Goal: Information Seeking & Learning: Check status

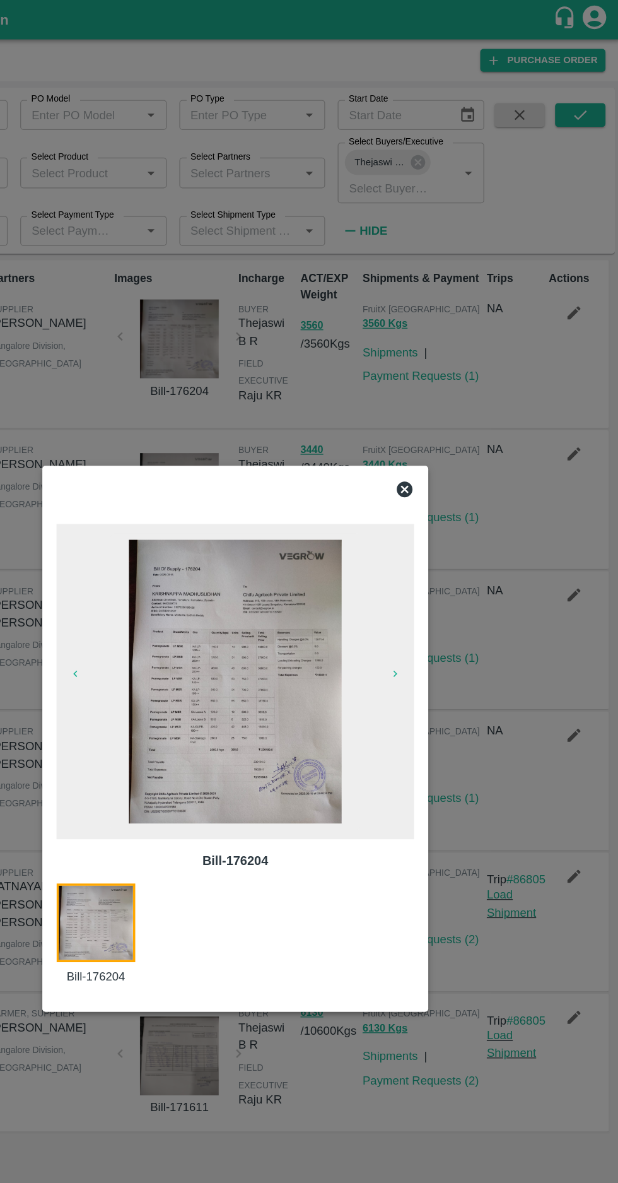
click at [443, 397] on icon at bounding box center [444, 391] width 13 height 13
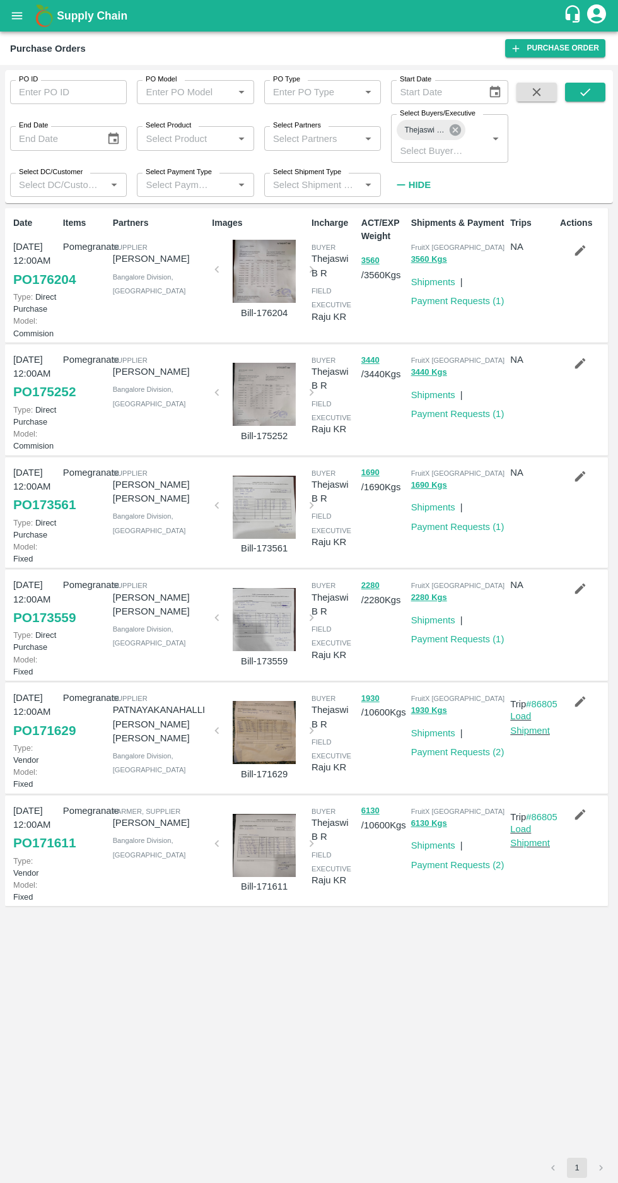
click at [453, 123] on icon at bounding box center [455, 130] width 14 height 14
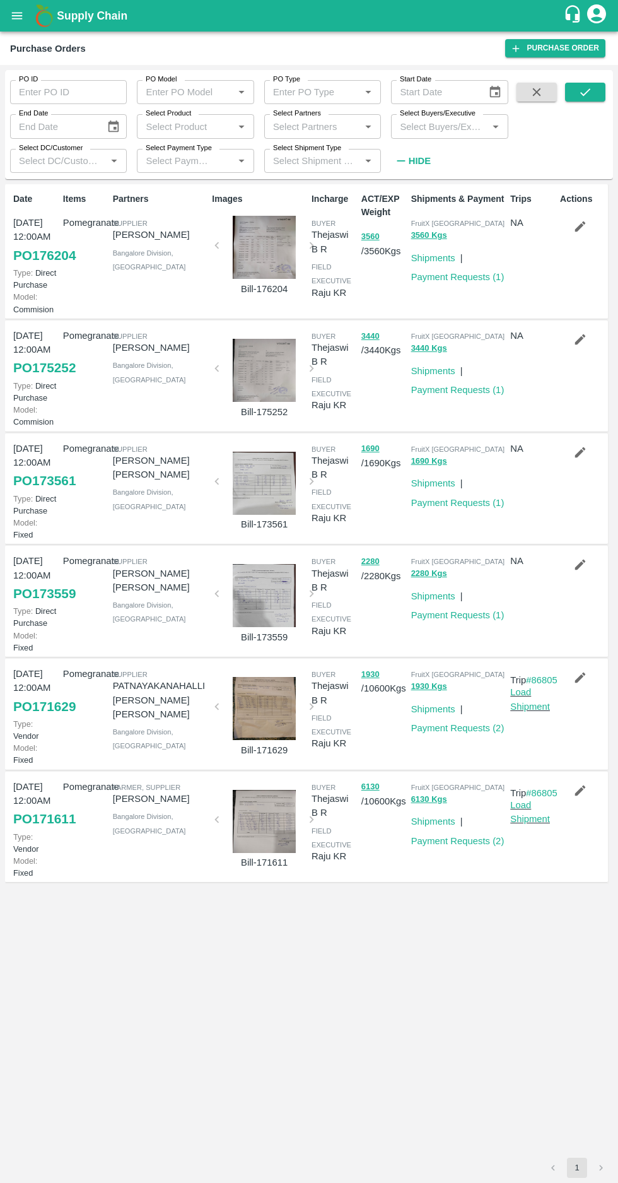
click at [417, 111] on label "Select Buyers/Executive" at bounding box center [438, 113] width 76 height 10
click at [417, 118] on input "Select Buyers/Executive" at bounding box center [439, 126] width 88 height 16
type input "afza"
click at [414, 189] on input "checkbox" at bounding box center [418, 191] width 25 height 25
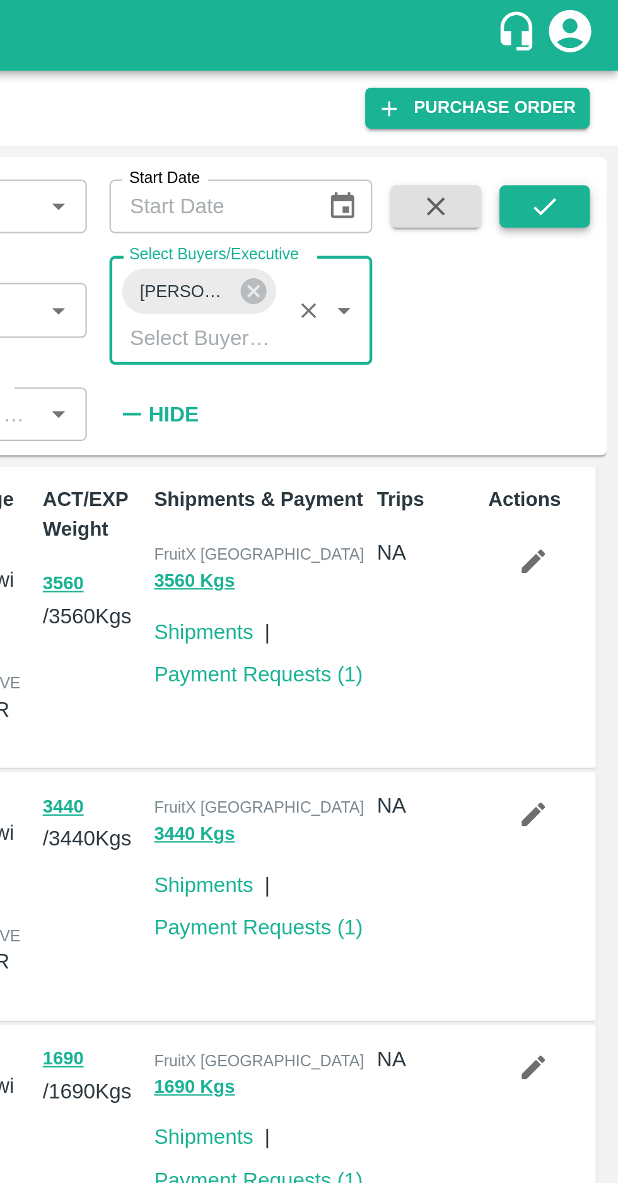
click at [581, 94] on icon "submit" at bounding box center [585, 92] width 14 height 14
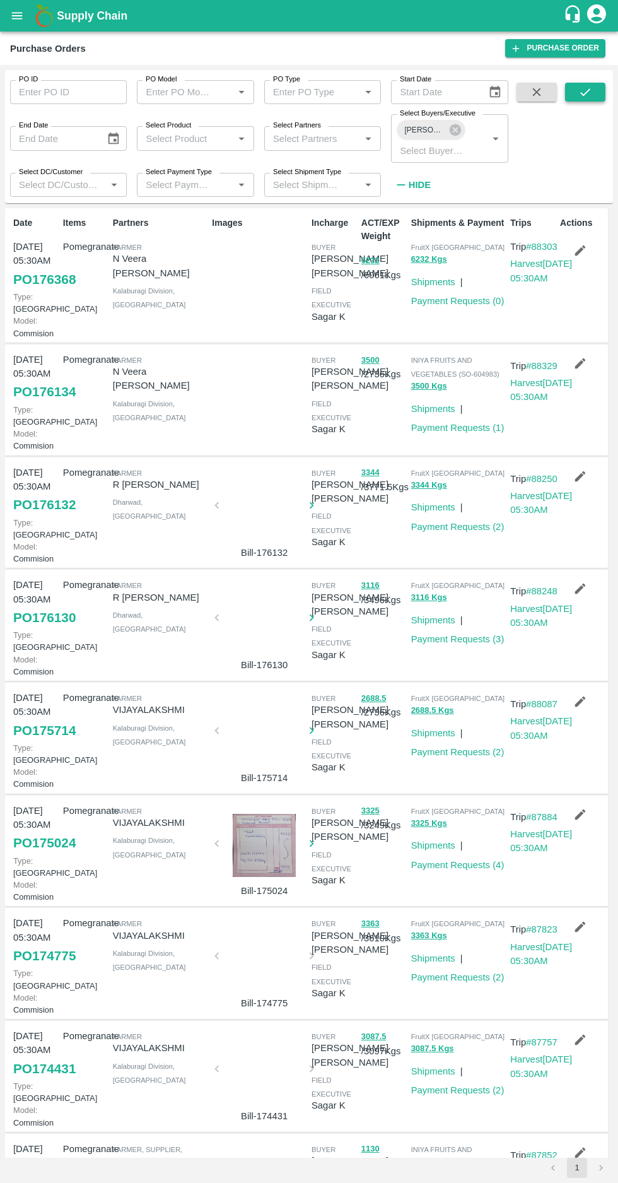
scroll to position [4, 0]
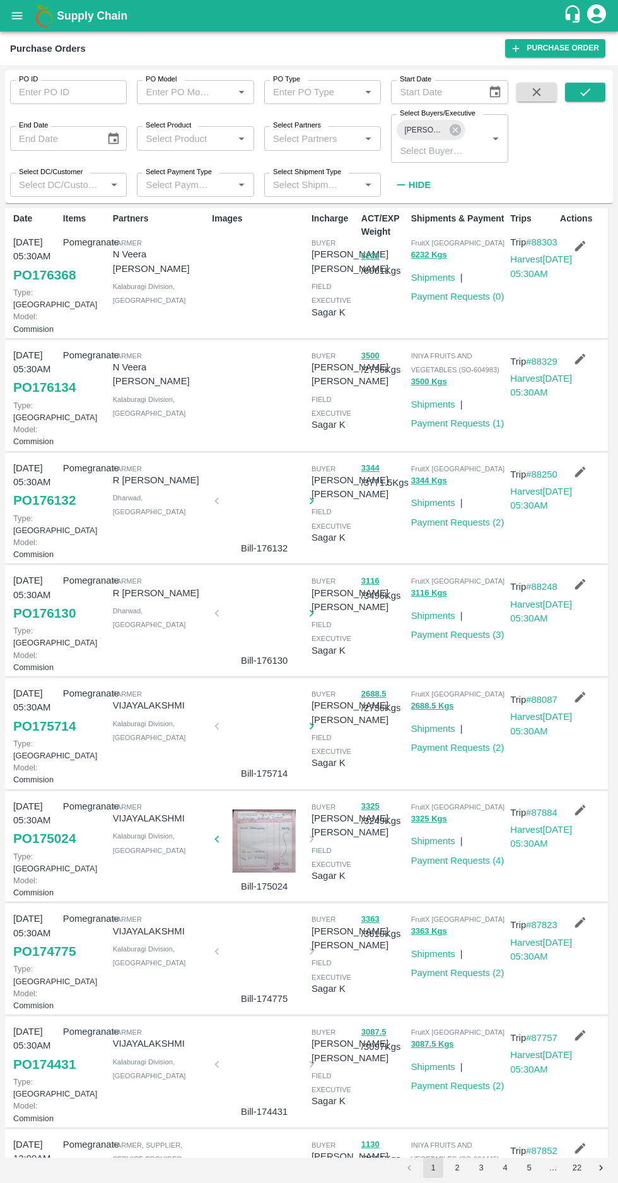
click at [31, 399] on link "PO 176134" at bounding box center [44, 387] width 62 height 23
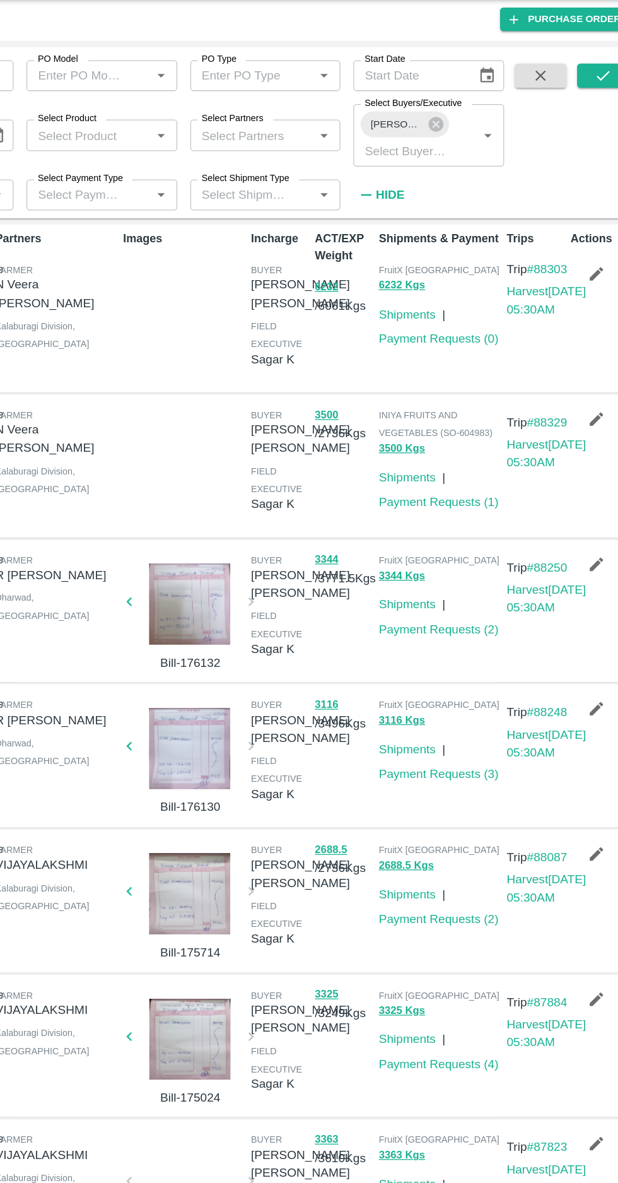
scroll to position [1, 0]
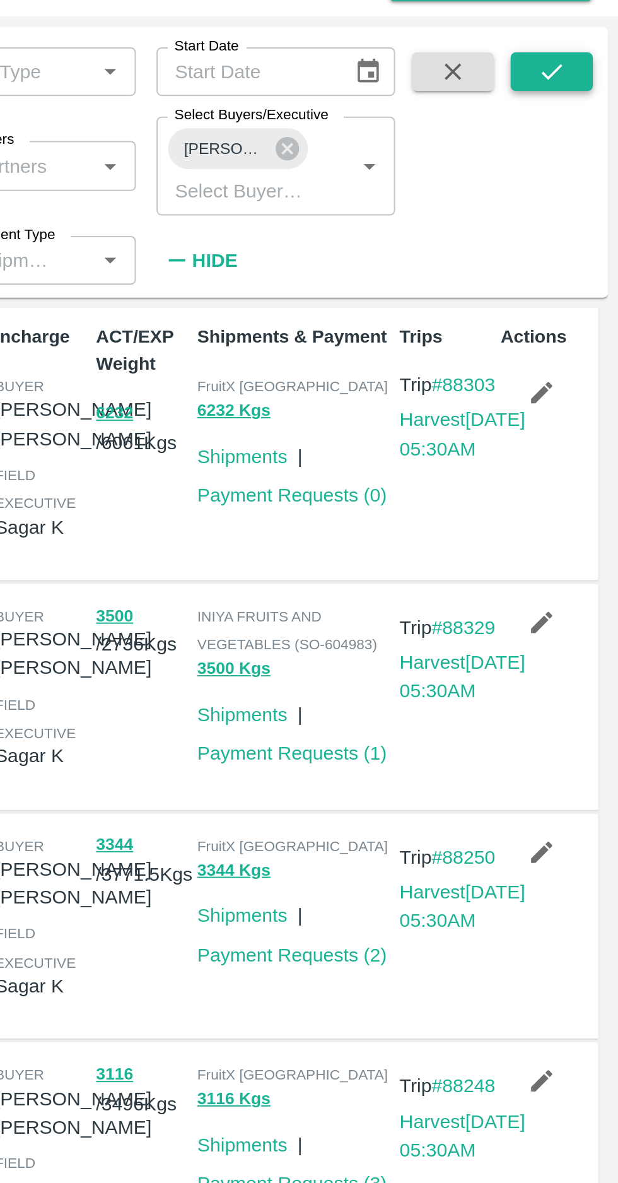
click at [578, 99] on button "submit" at bounding box center [585, 92] width 40 height 19
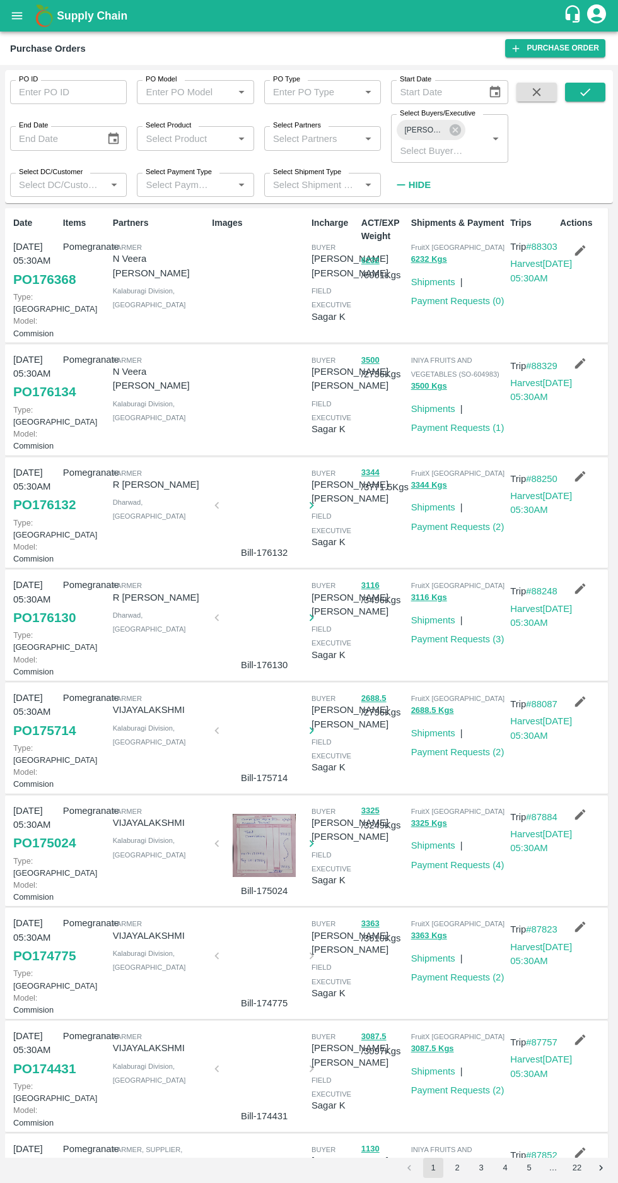
click at [450, 117] on label "Select Buyers/Executive" at bounding box center [438, 113] width 76 height 10
click at [450, 142] on input "Select Buyers/Executive" at bounding box center [431, 150] width 72 height 16
click at [458, 127] on icon at bounding box center [455, 129] width 11 height 11
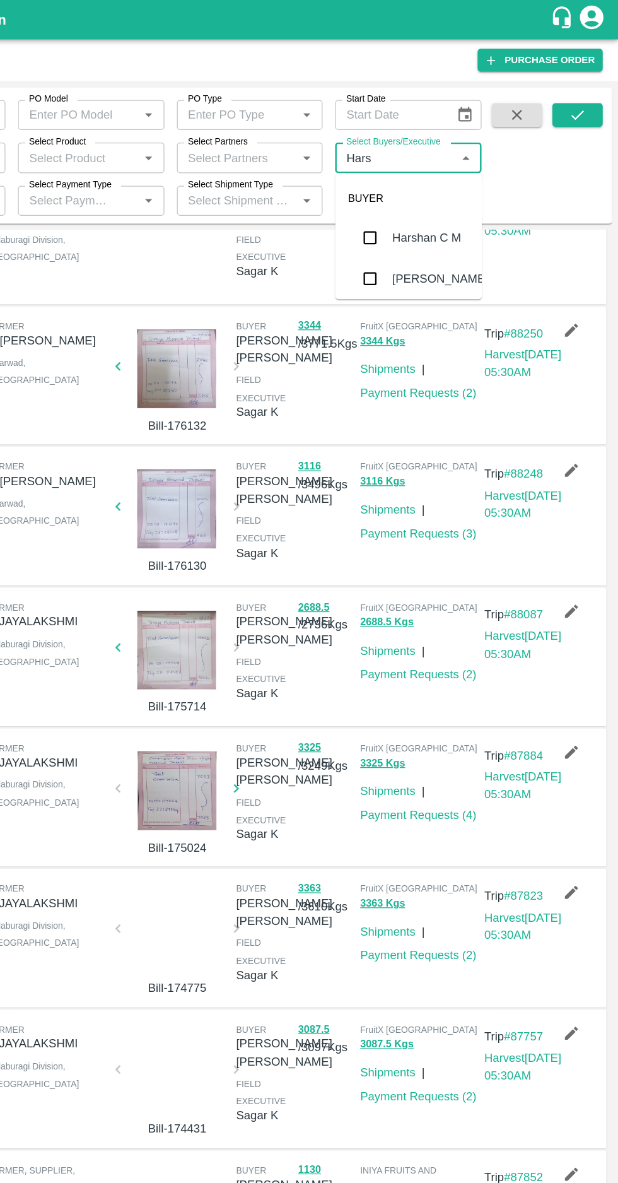
scroll to position [215, 0]
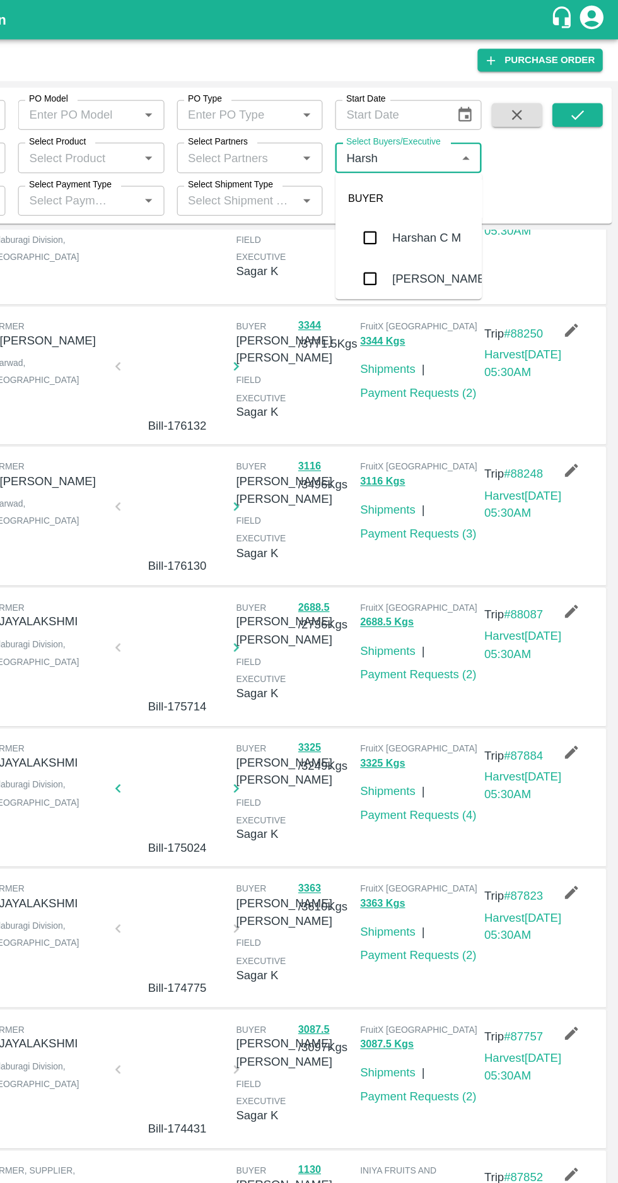
type input "Harshv"
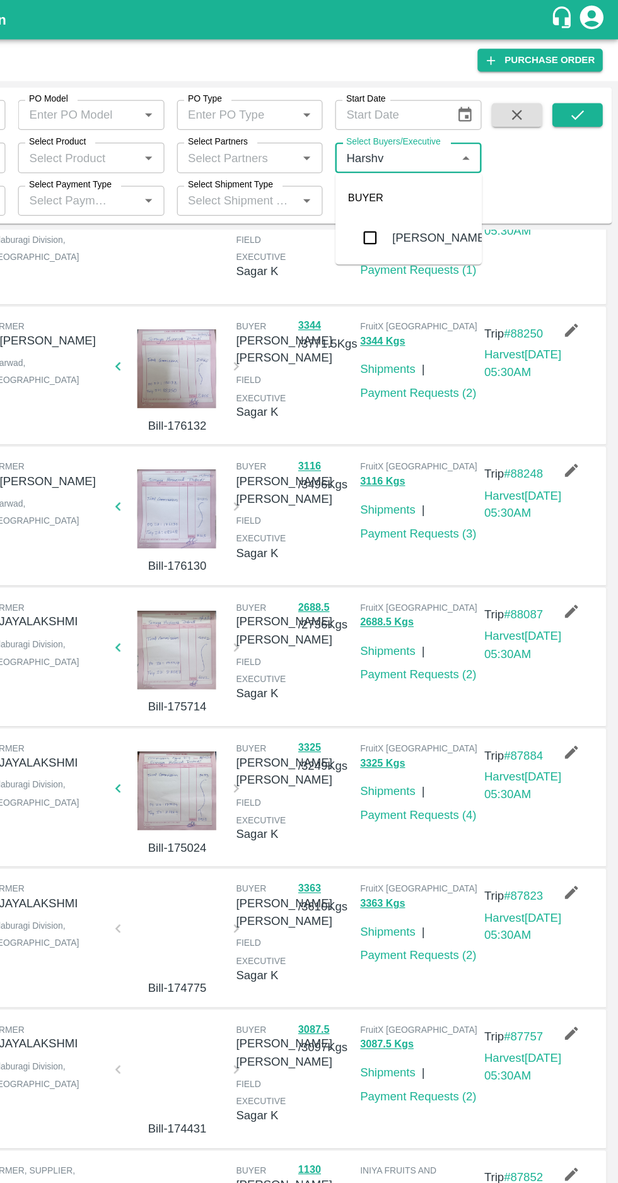
click at [420, 184] on input "checkbox" at bounding box center [418, 190] width 25 height 25
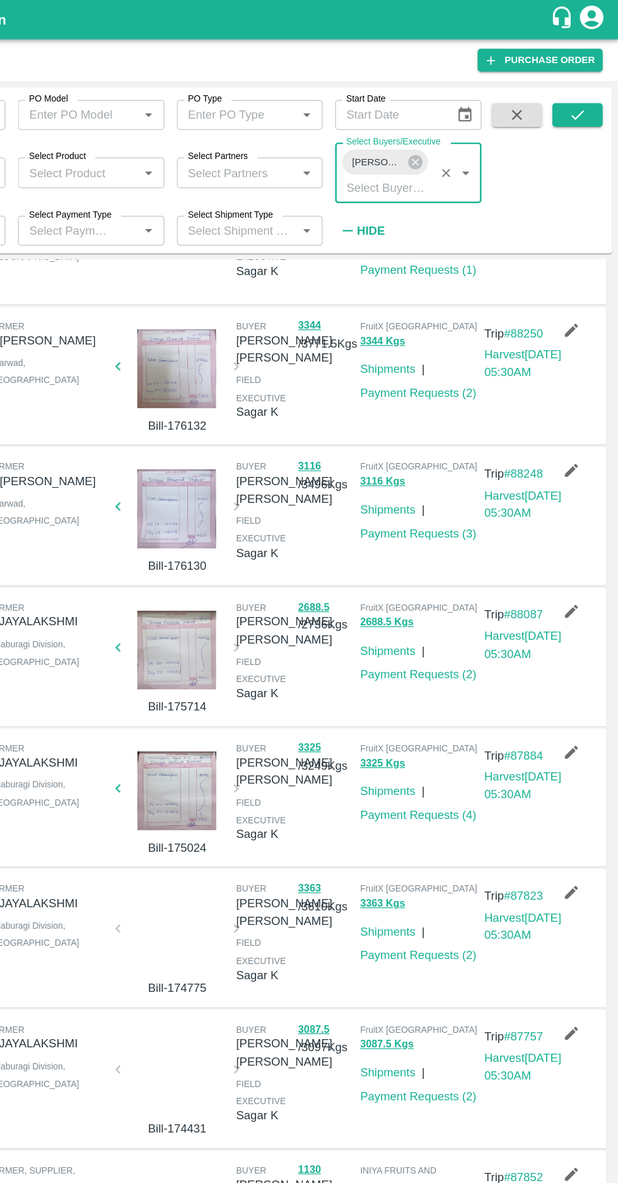
scroll to position [0, 0]
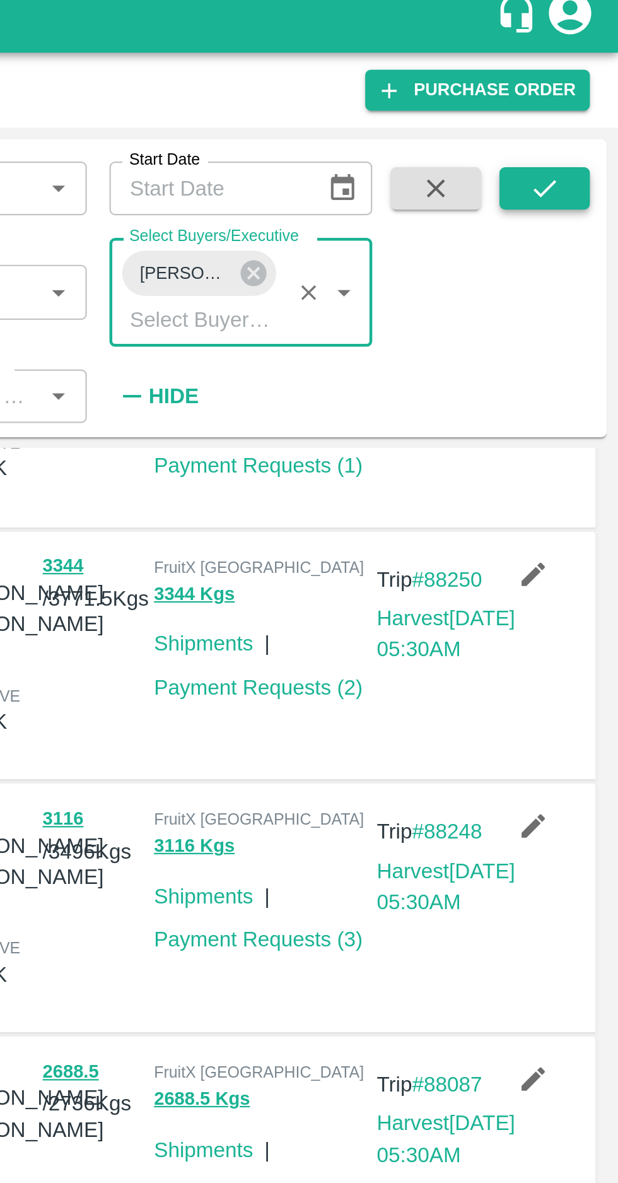
click at [583, 100] on button "submit" at bounding box center [585, 92] width 40 height 19
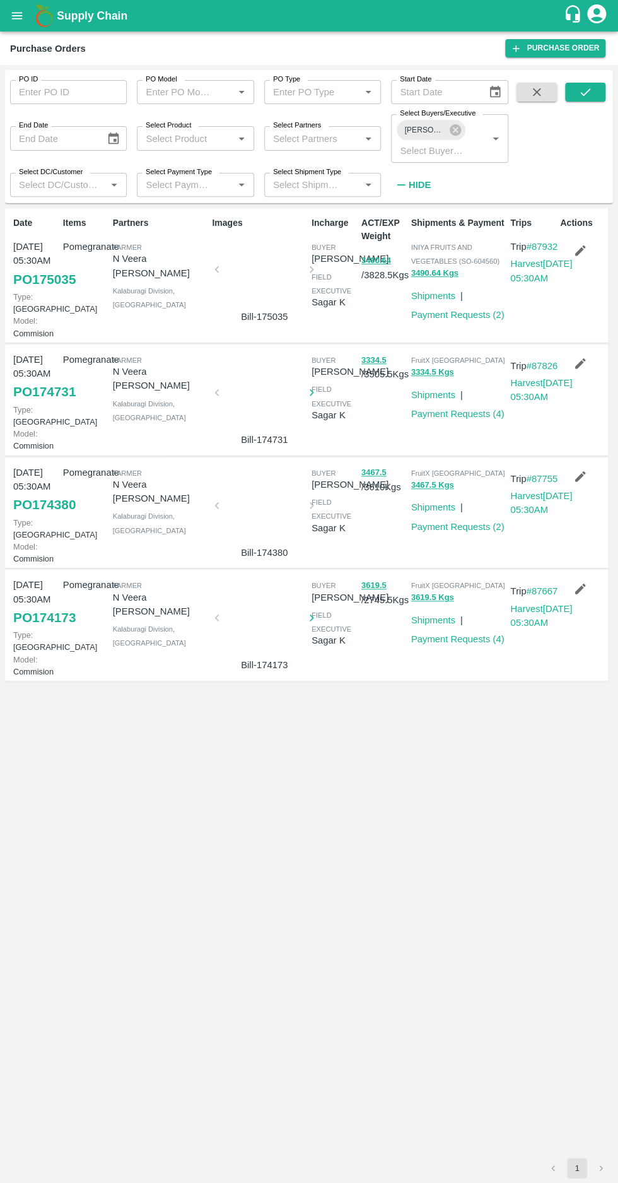
click at [267, 253] on div at bounding box center [264, 273] width 85 height 67
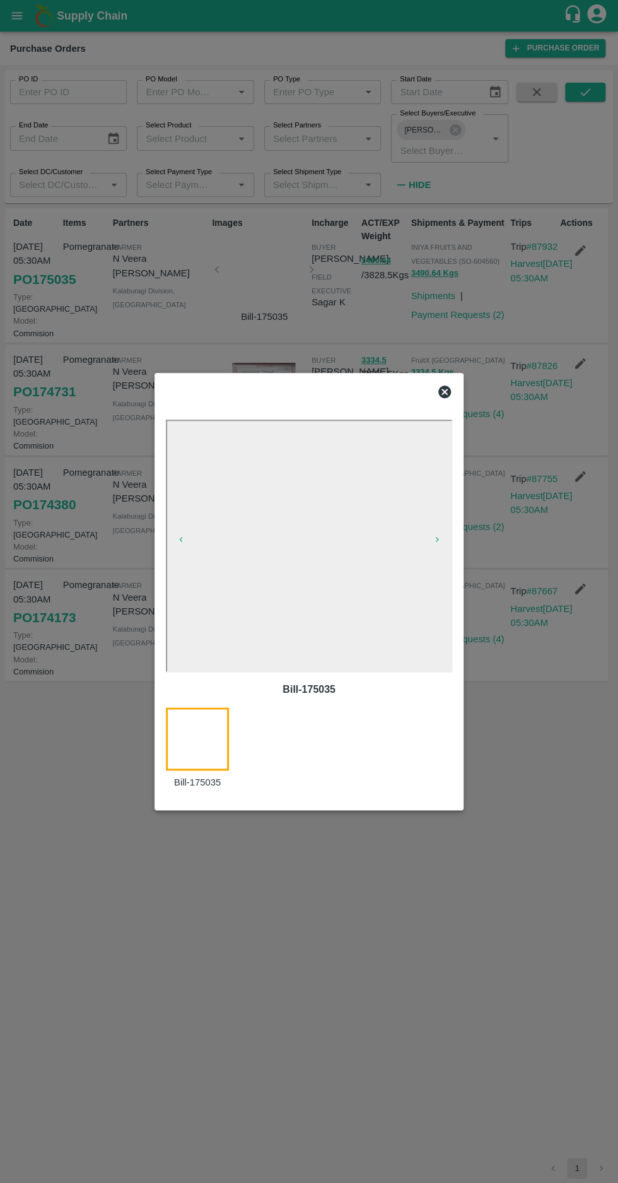
click at [459, 381] on div "Bill-175035 Bill-175035" at bounding box center [309, 591] width 309 height 437
click at [456, 383] on div at bounding box center [309, 391] width 296 height 25
click at [447, 392] on icon at bounding box center [444, 391] width 13 height 13
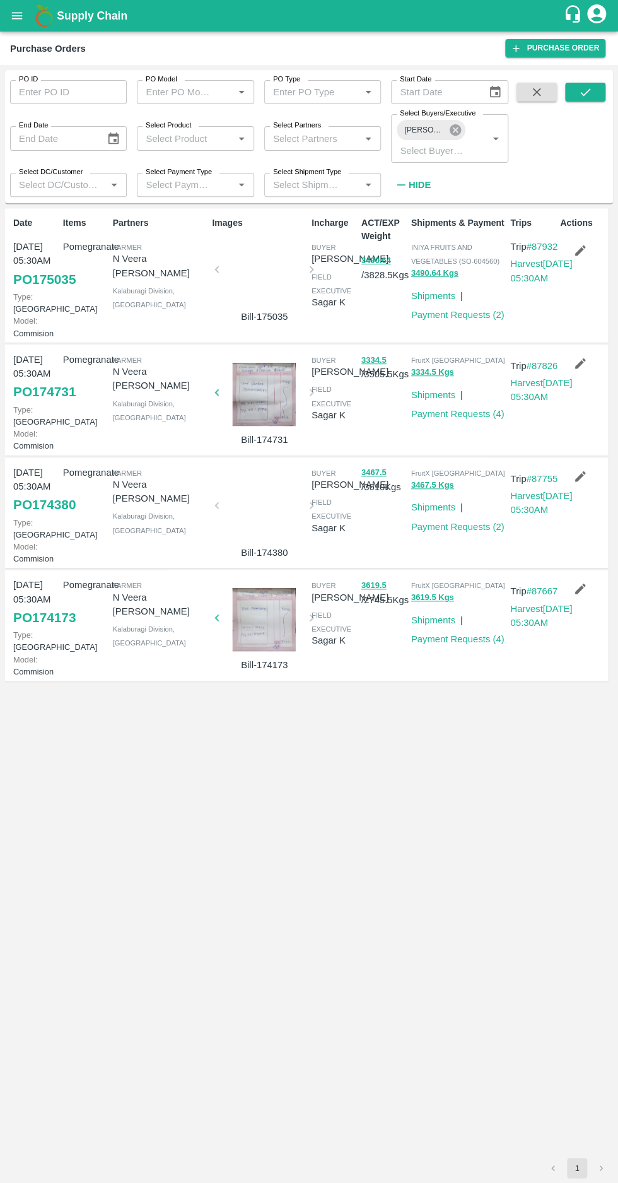
click at [457, 131] on icon at bounding box center [455, 129] width 11 height 11
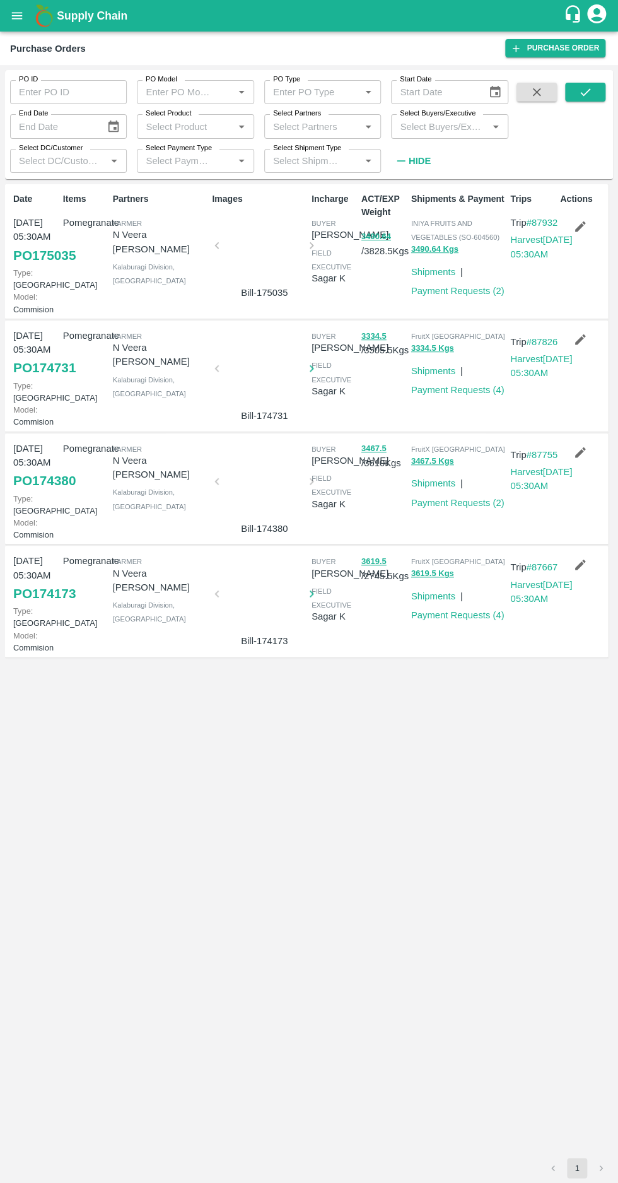
click at [431, 126] on input "Select Buyers/Executive" at bounding box center [439, 126] width 88 height 16
type input "afza"
click at [418, 188] on input "checkbox" at bounding box center [418, 191] width 25 height 25
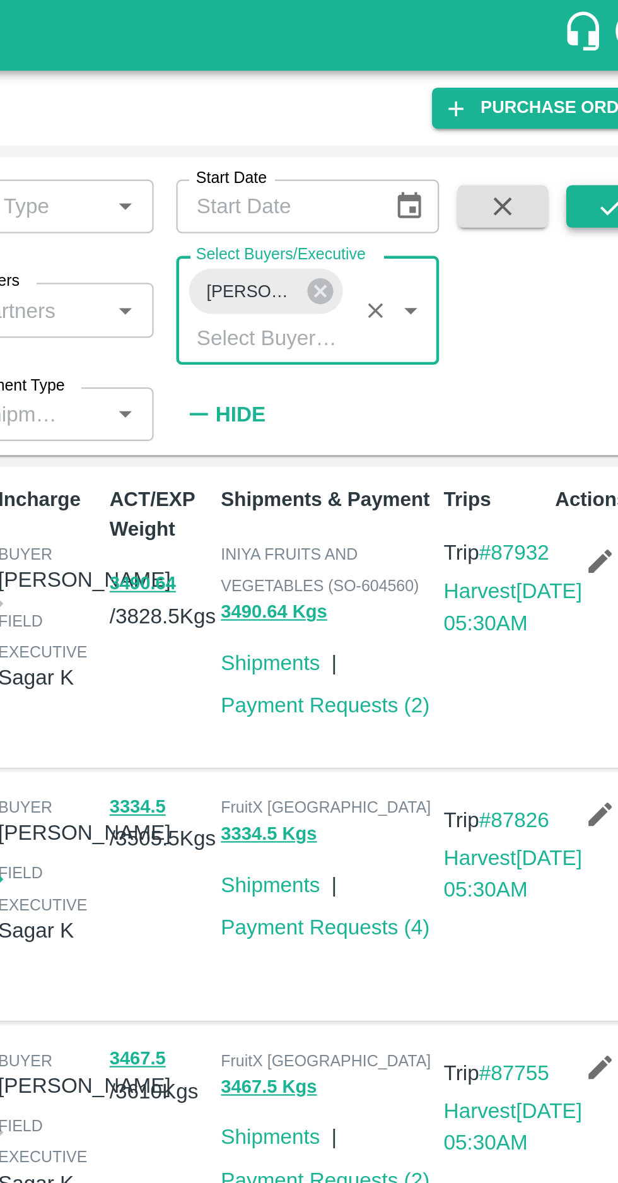
click at [571, 98] on button "submit" at bounding box center [585, 92] width 40 height 19
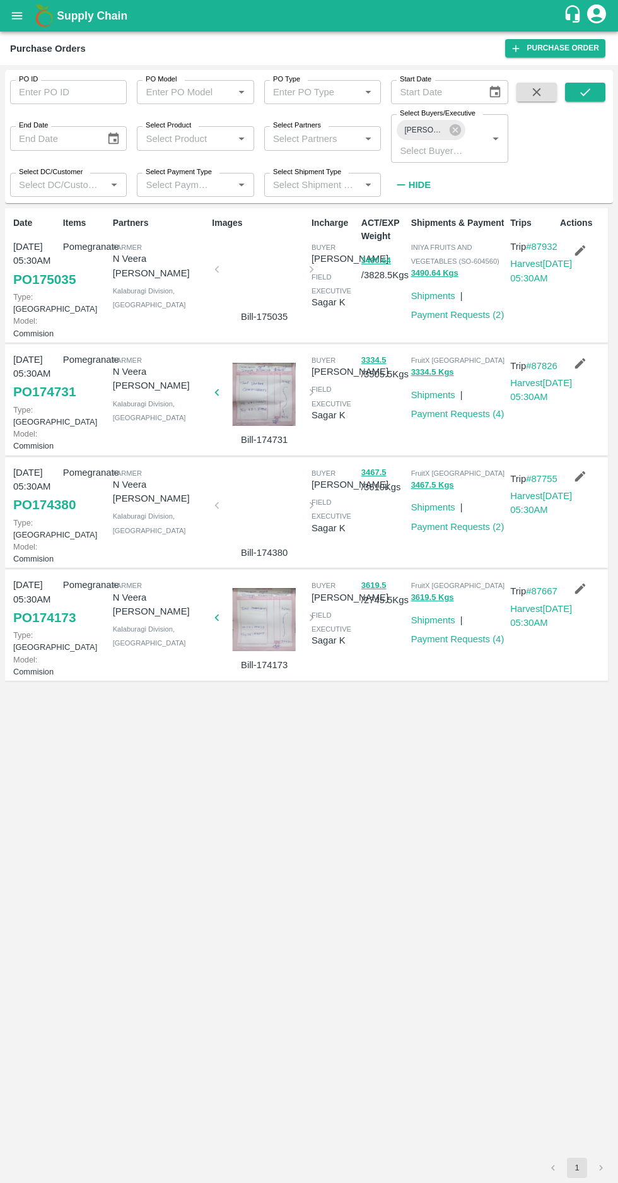
click at [37, 629] on link "PO 174173" at bounding box center [44, 617] width 62 height 23
click at [25, 516] on link "PO 174380" at bounding box center [44, 504] width 62 height 23
click at [19, 403] on link "PO 174731" at bounding box center [44, 391] width 62 height 23
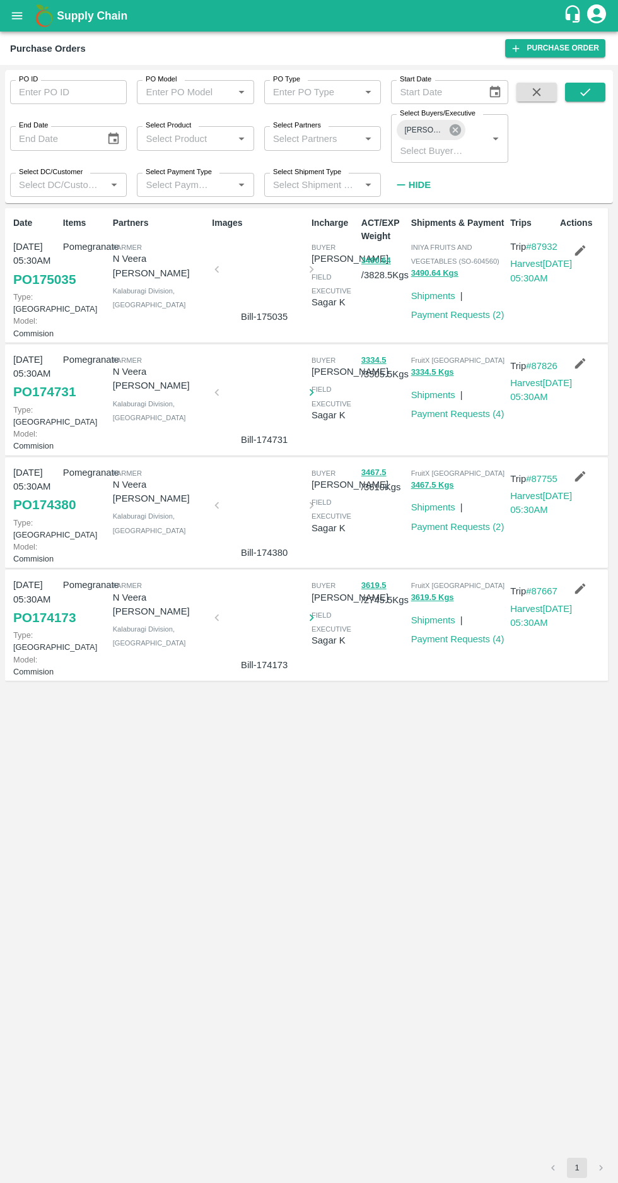
click at [455, 130] on icon at bounding box center [455, 130] width 14 height 14
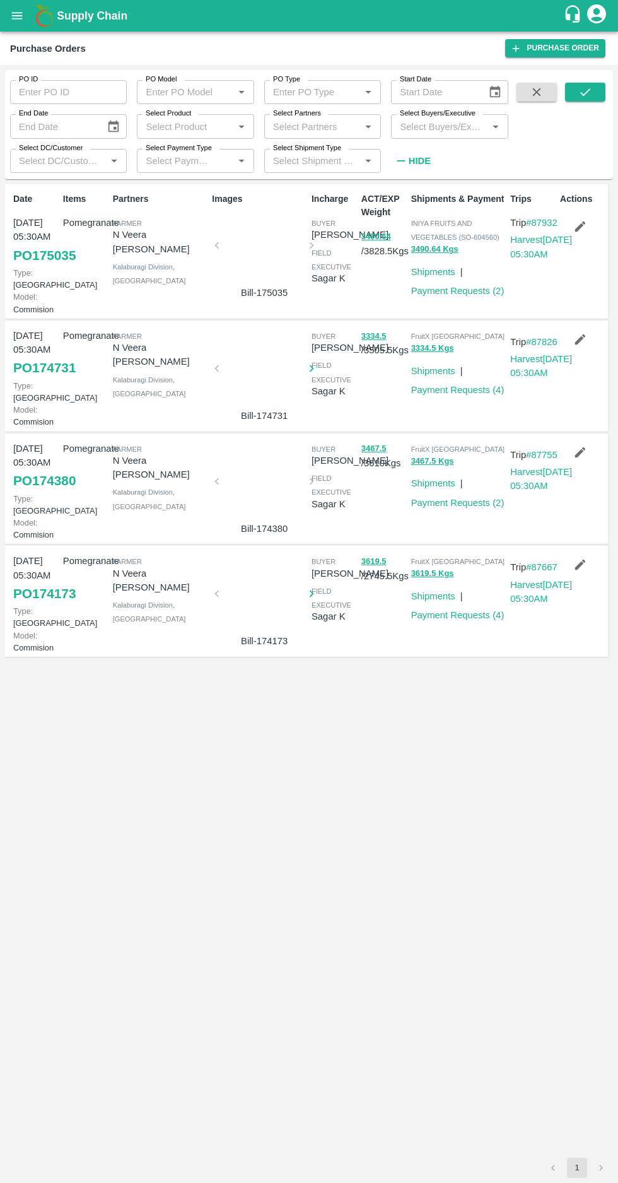
click at [430, 123] on input "Select Buyers/Executive" at bounding box center [439, 126] width 88 height 16
type input "afza"
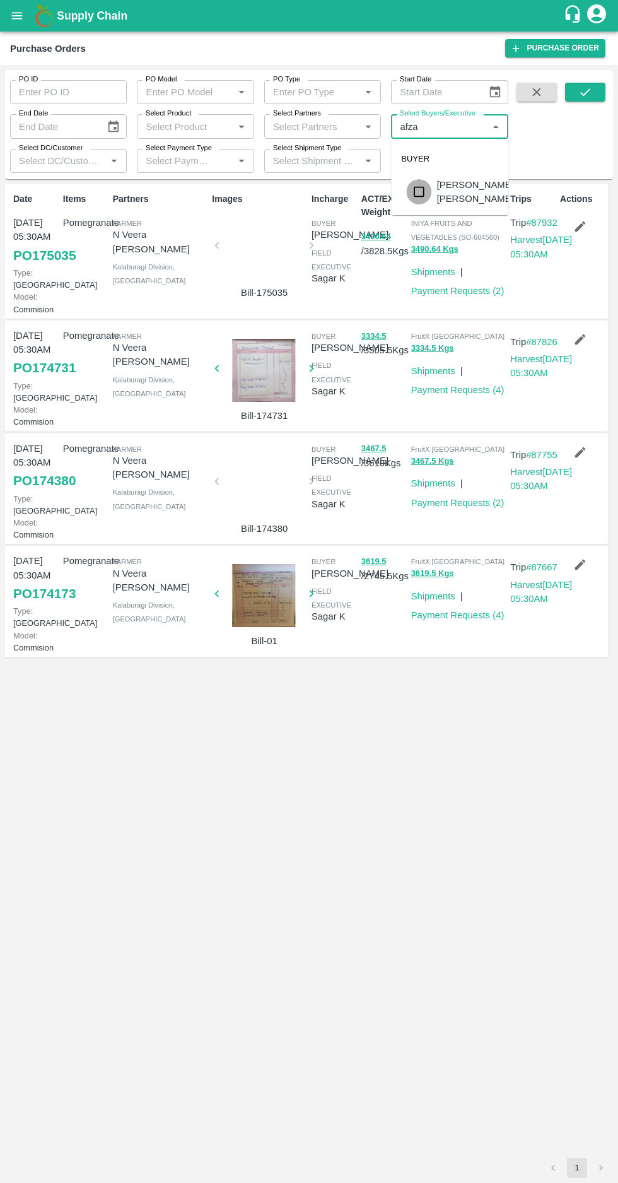
click at [419, 197] on input "checkbox" at bounding box center [418, 191] width 25 height 25
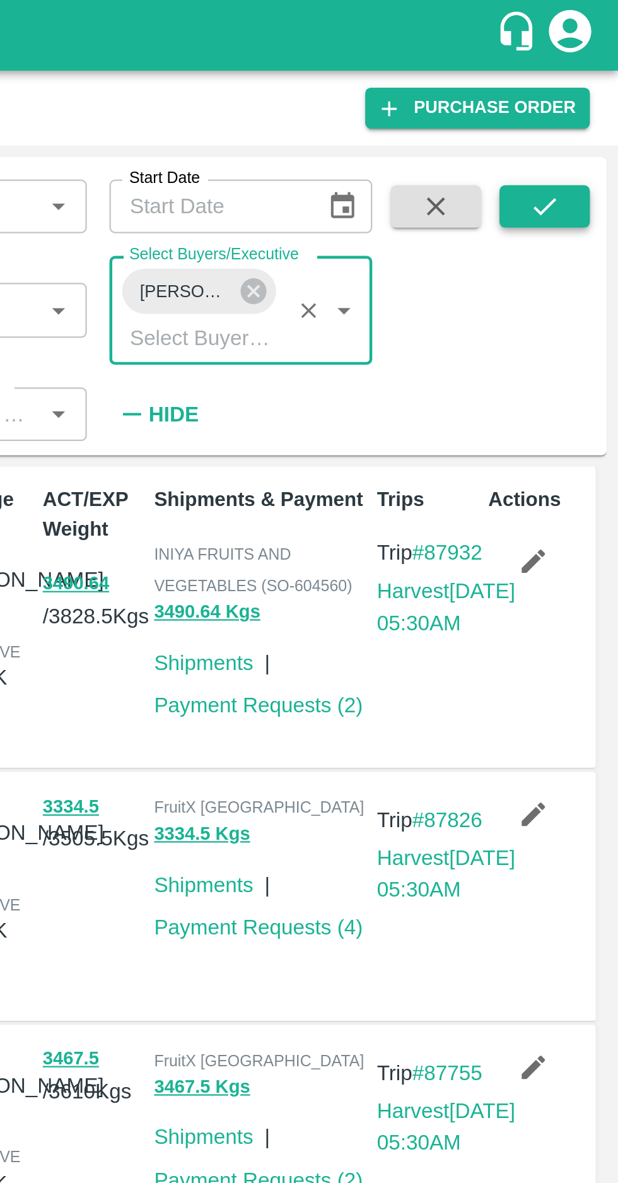
click at [590, 97] on icon "submit" at bounding box center [585, 92] width 14 height 14
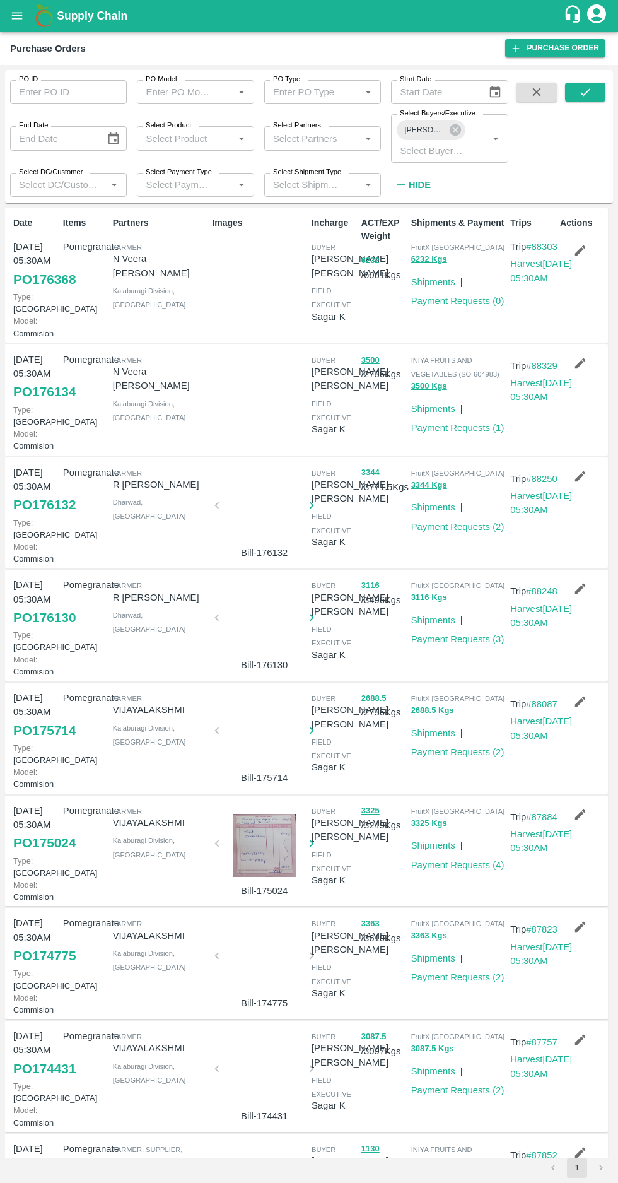
click at [33, 291] on link "PO 176368" at bounding box center [44, 279] width 62 height 23
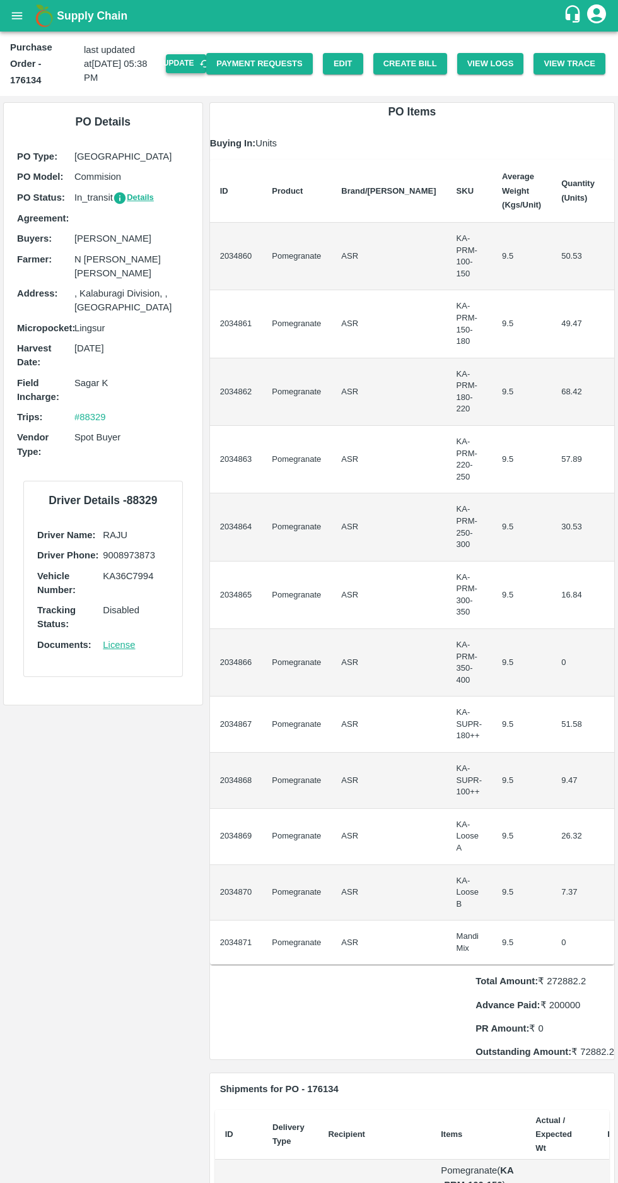
click at [199, 55] on button "Update" at bounding box center [186, 63] width 40 height 18
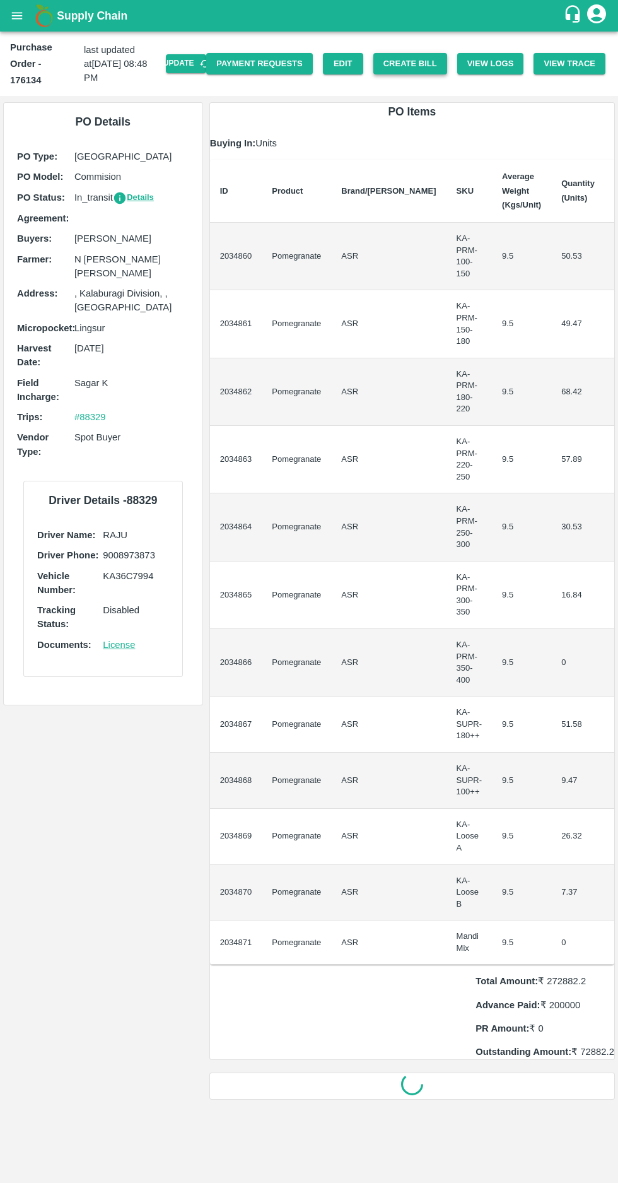
click at [419, 53] on button "Create Bill" at bounding box center [410, 64] width 74 height 22
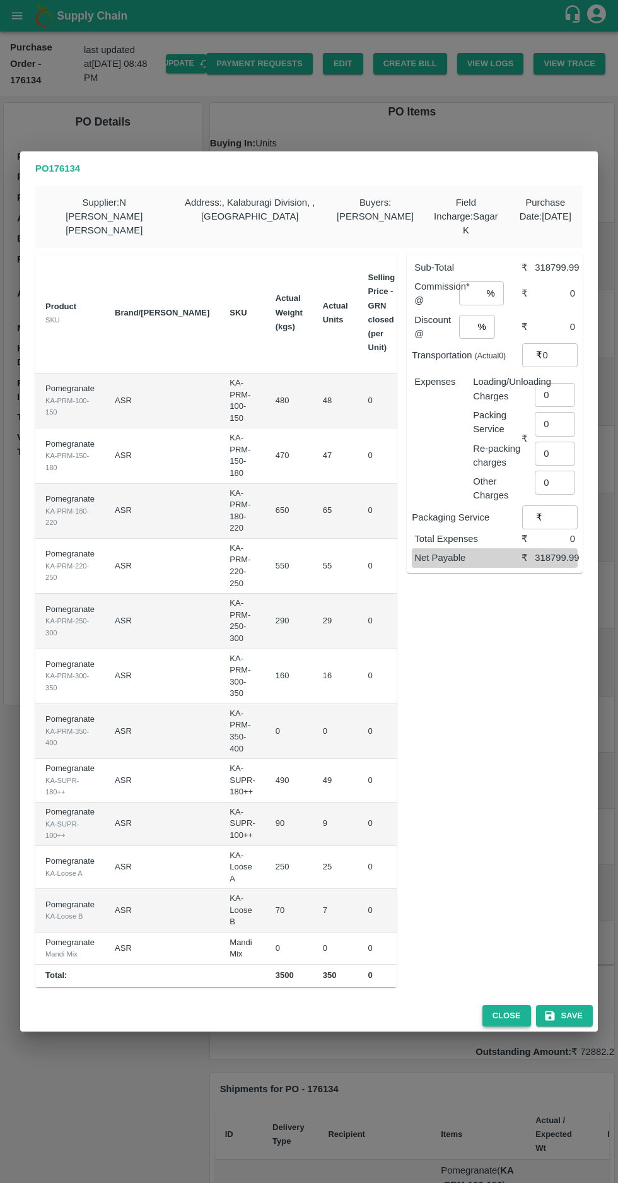
click at [503, 1007] on button "Close" at bounding box center [507, 1016] width 49 height 22
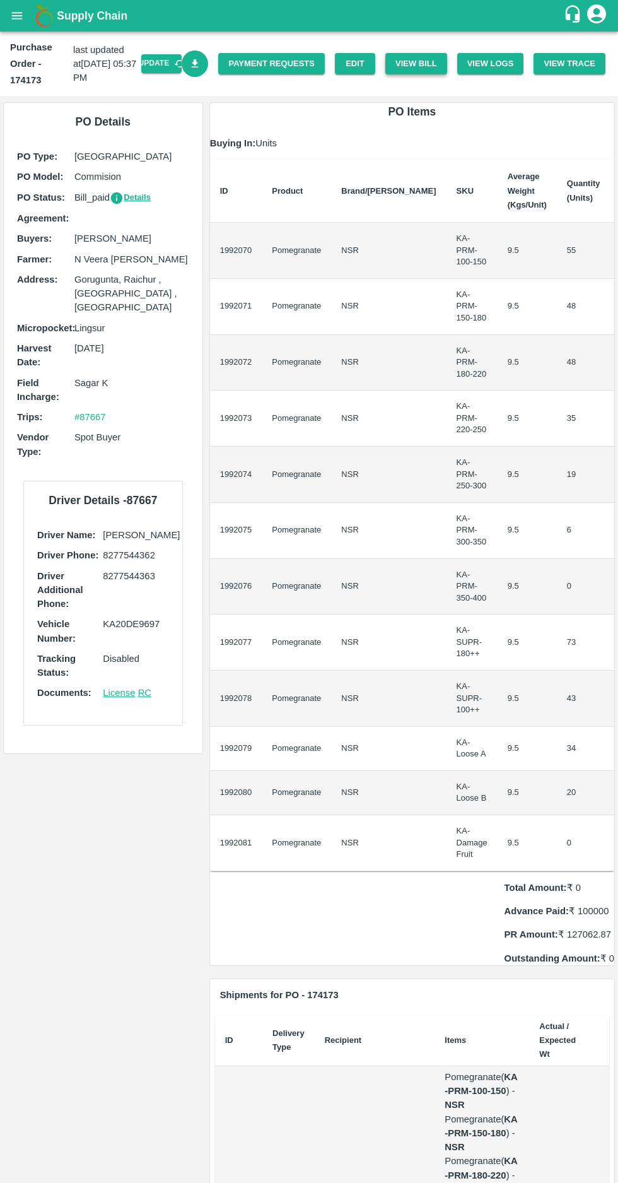
click at [431, 66] on button "View Bill" at bounding box center [416, 64] width 62 height 22
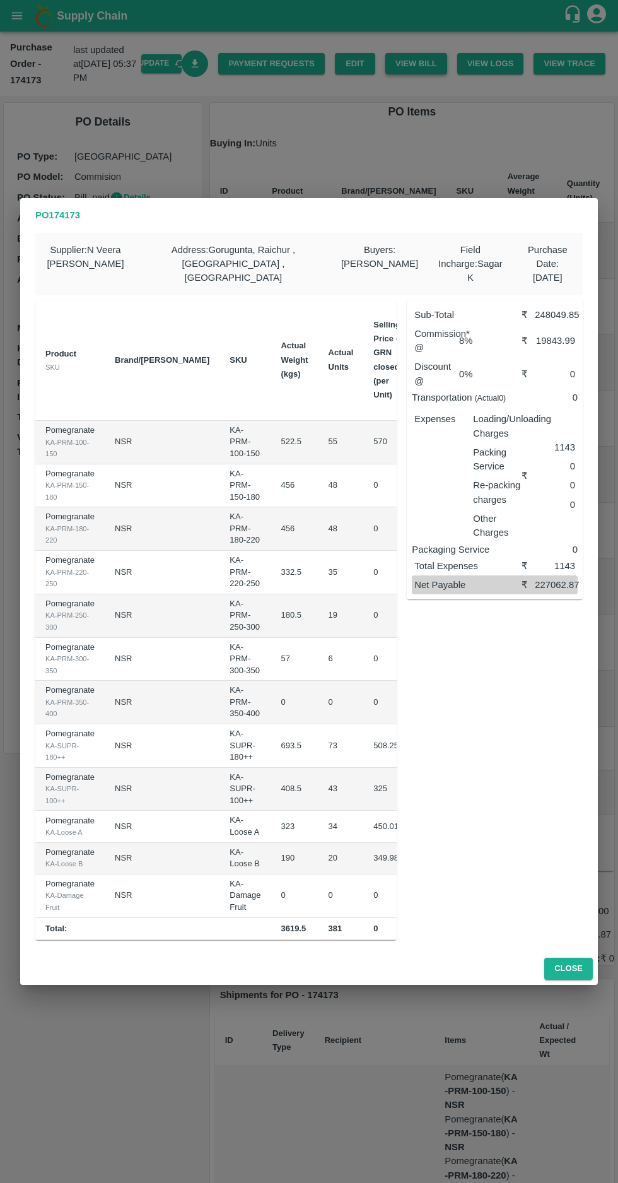
scroll to position [0, 122]
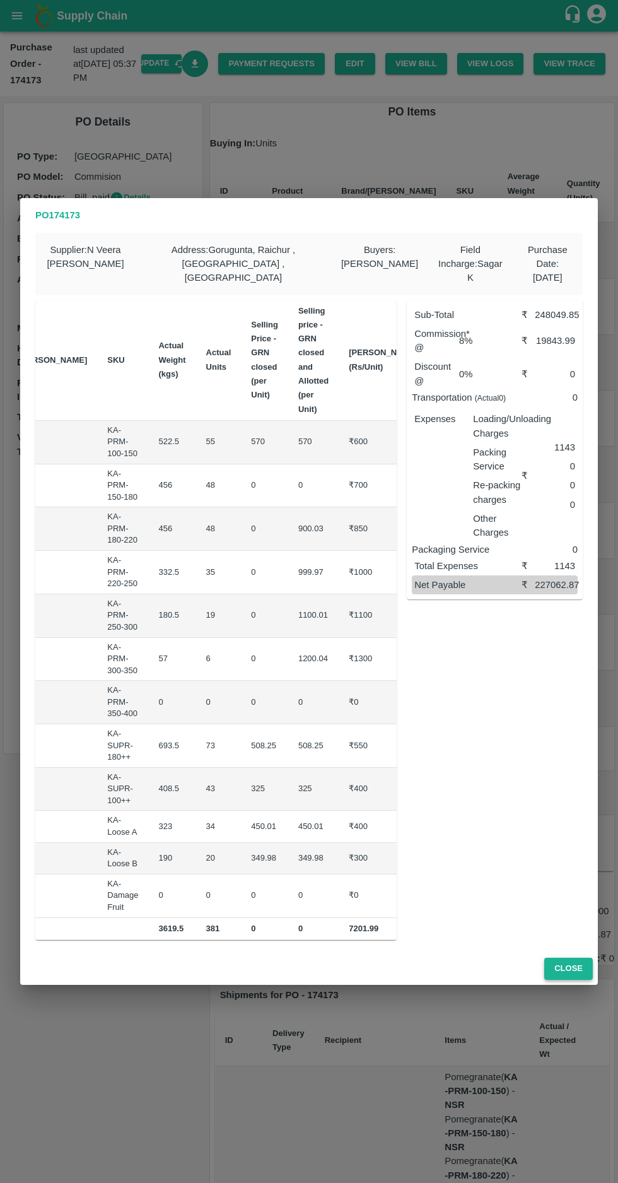
click at [576, 963] on button "Close" at bounding box center [568, 968] width 49 height 22
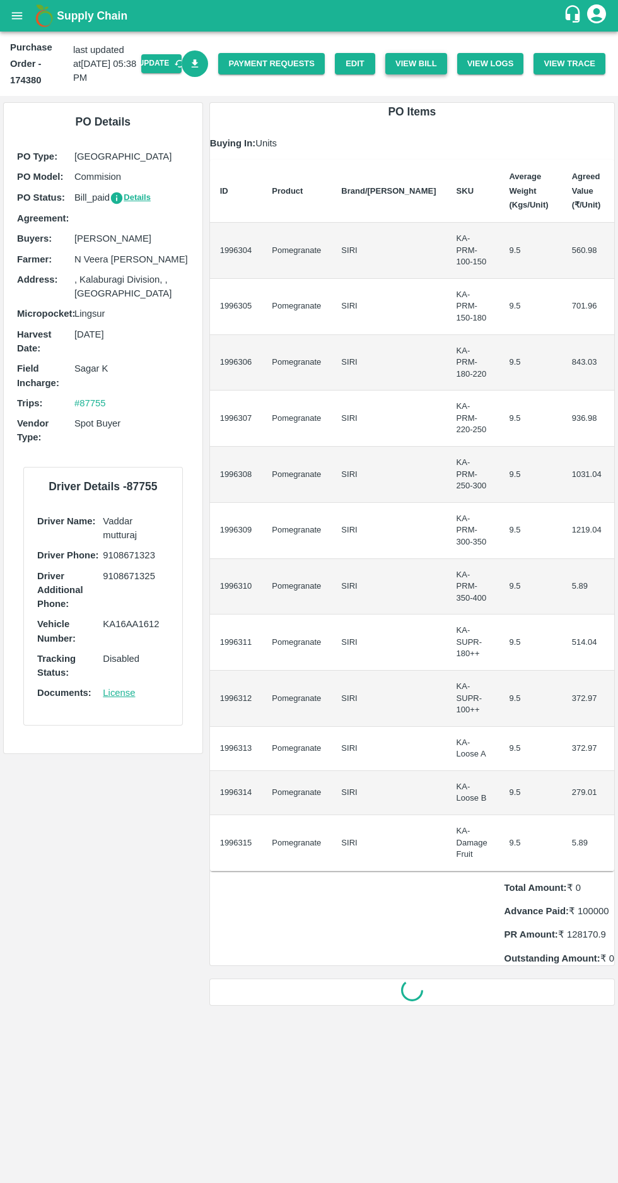
click at [417, 66] on button "View Bill" at bounding box center [416, 64] width 62 height 22
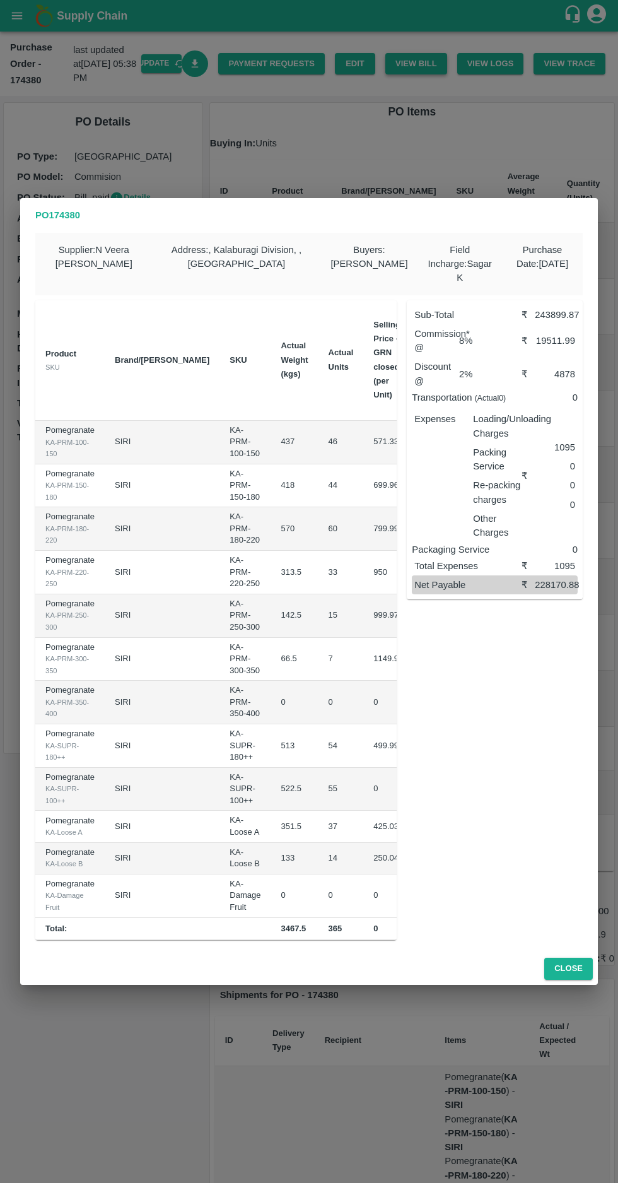
scroll to position [0, 127]
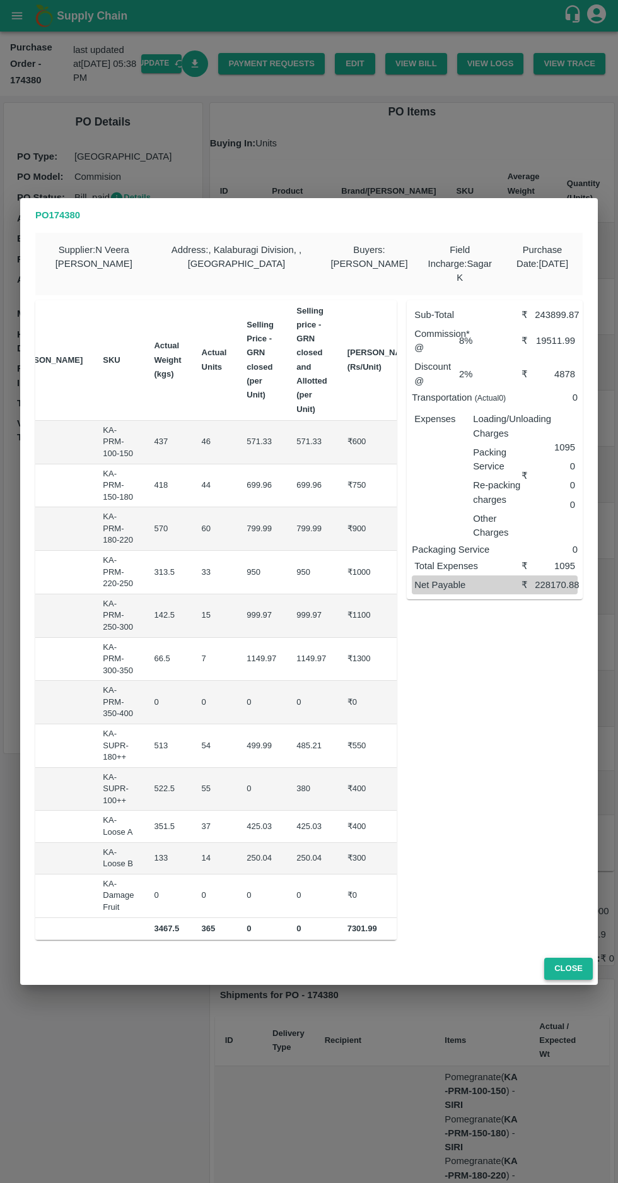
click at [570, 969] on button "Close" at bounding box center [568, 968] width 49 height 22
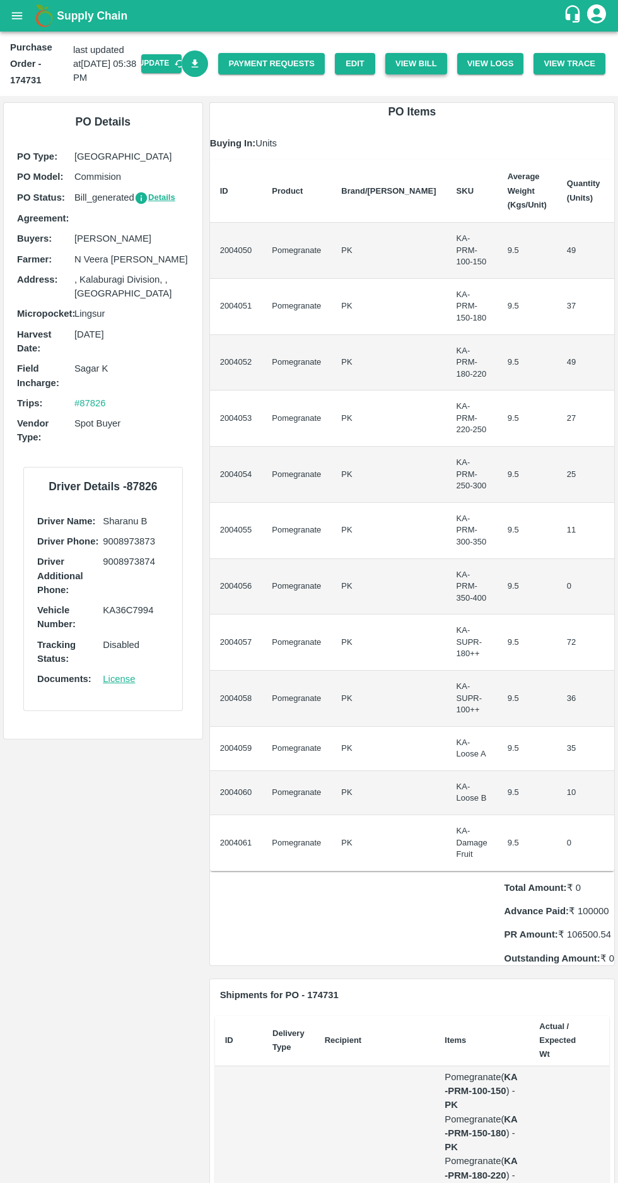
click at [421, 63] on button "View Bill" at bounding box center [416, 64] width 62 height 22
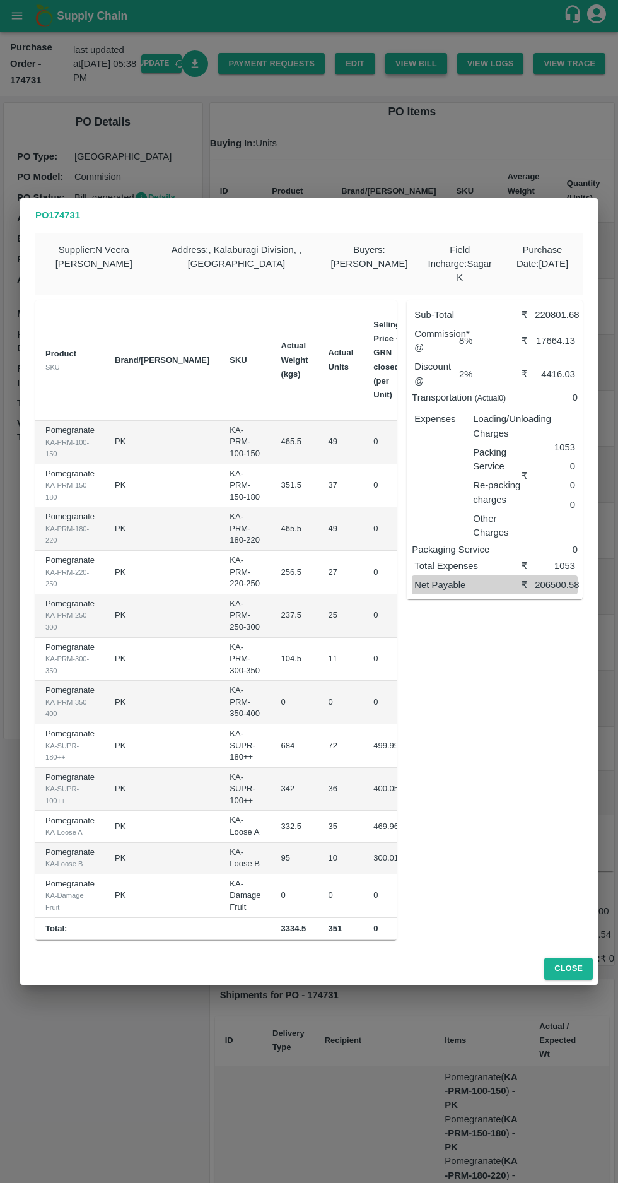
scroll to position [0, 121]
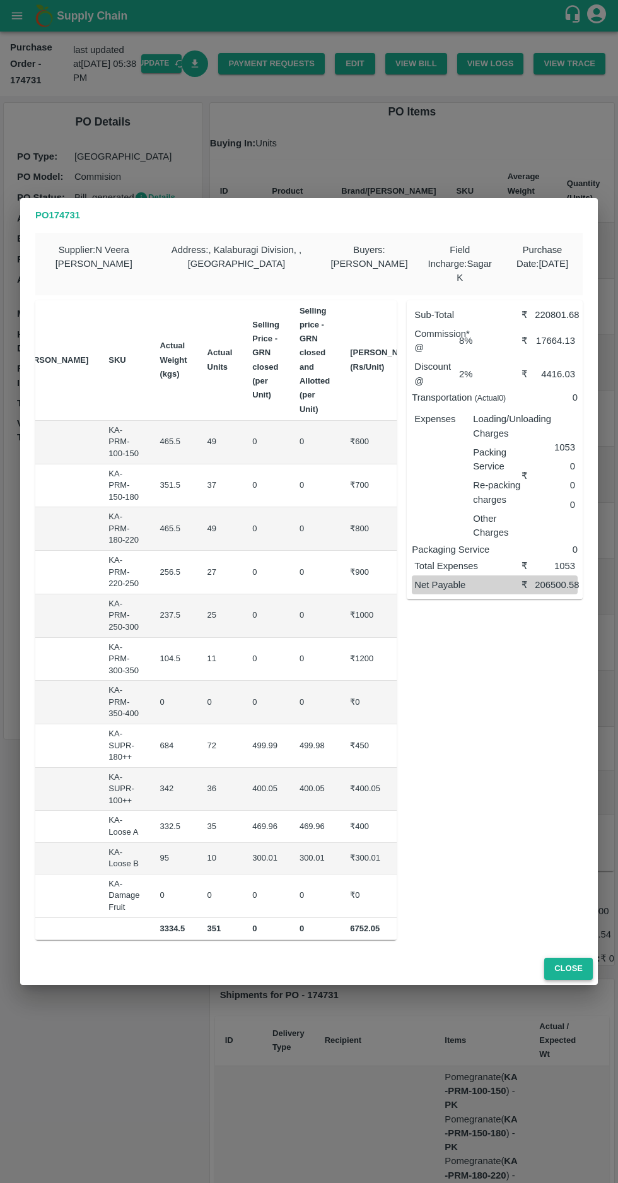
click at [577, 964] on button "Close" at bounding box center [568, 968] width 49 height 22
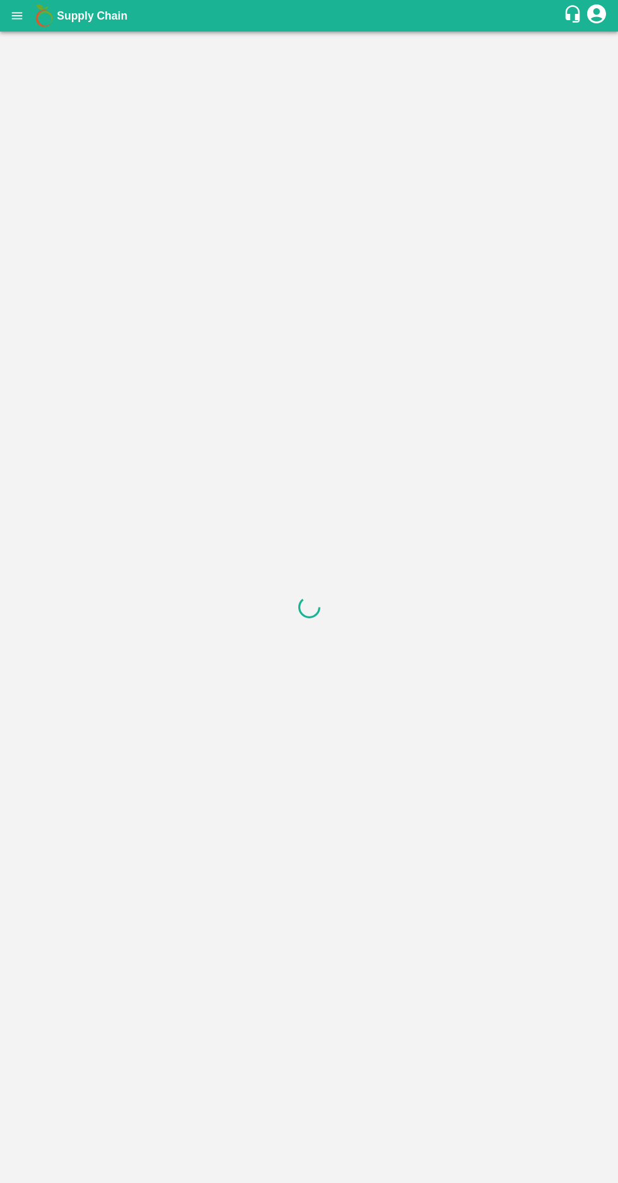
click at [10, 16] on icon "open drawer" at bounding box center [17, 16] width 14 height 14
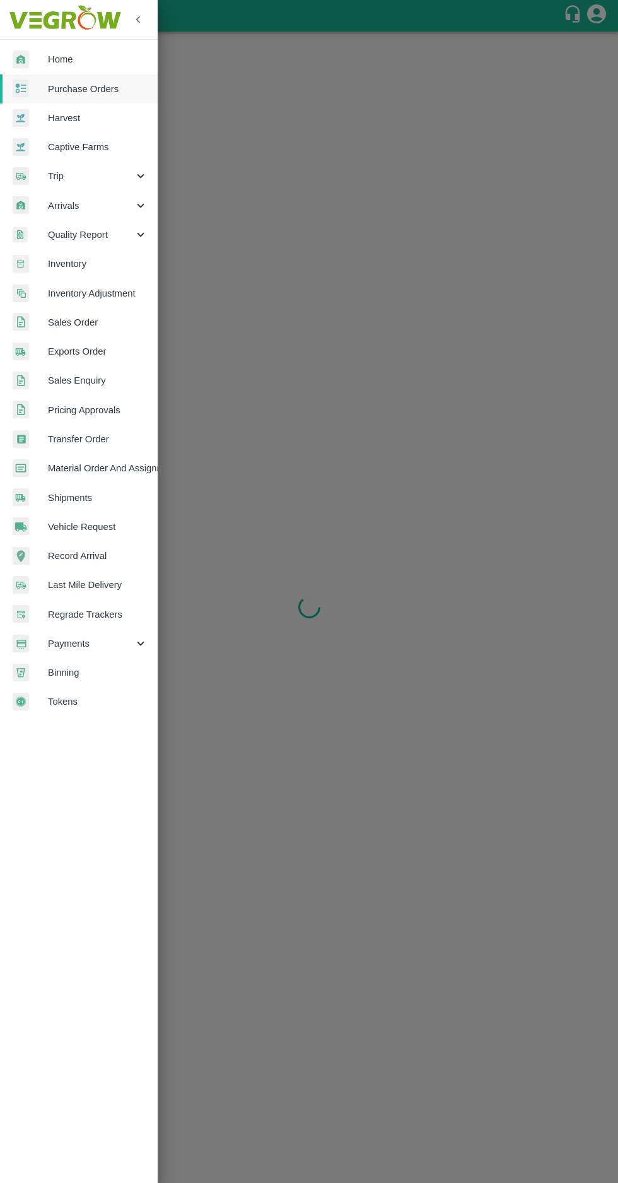
click at [83, 88] on span "Purchase Orders" at bounding box center [98, 89] width 100 height 14
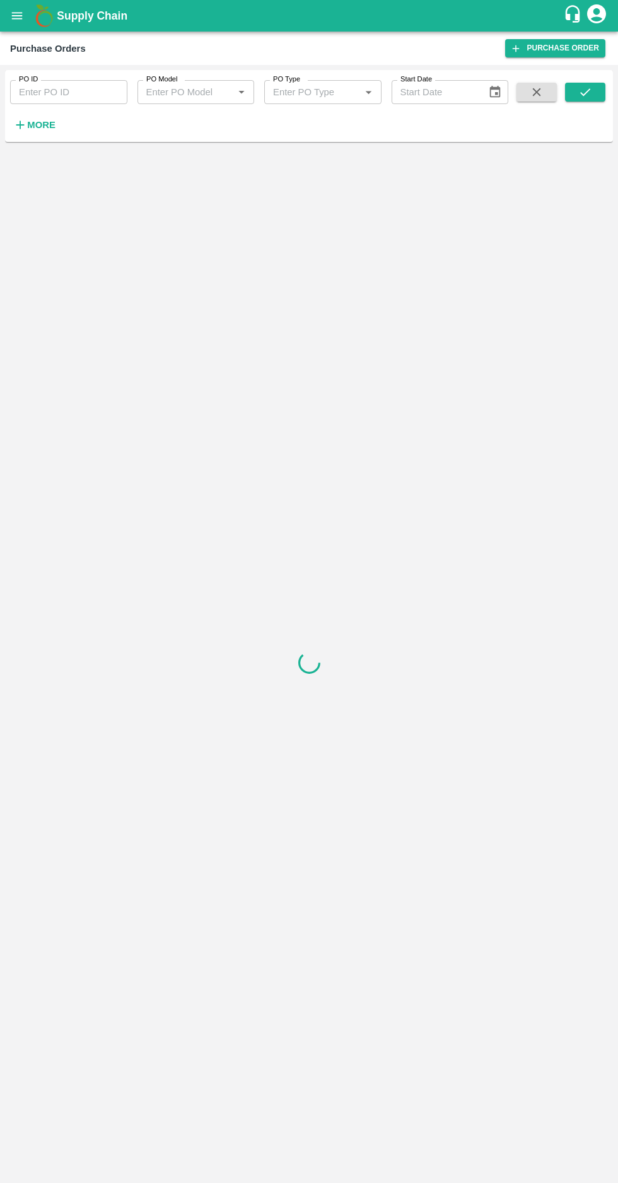
click at [45, 122] on strong "More" at bounding box center [41, 125] width 28 height 10
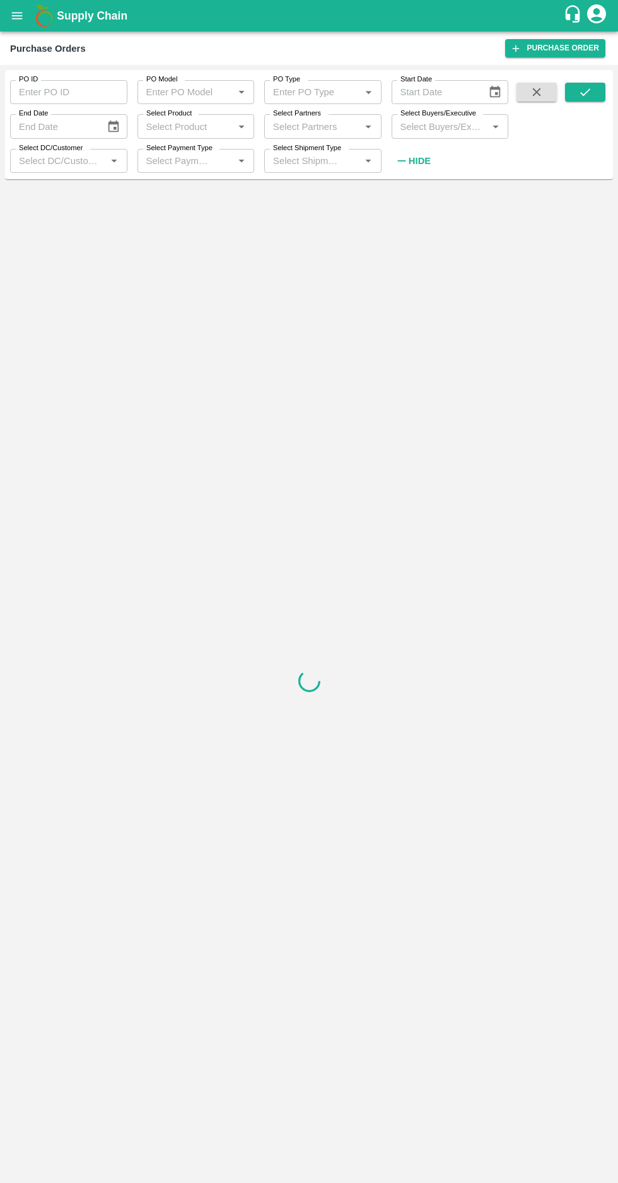
click at [443, 109] on label "Select Buyers/Executive" at bounding box center [439, 113] width 76 height 10
click at [443, 118] on input "Select Buyers/Executive" at bounding box center [439, 126] width 89 height 16
type input "afza"
click at [411, 187] on input "checkbox" at bounding box center [418, 191] width 25 height 25
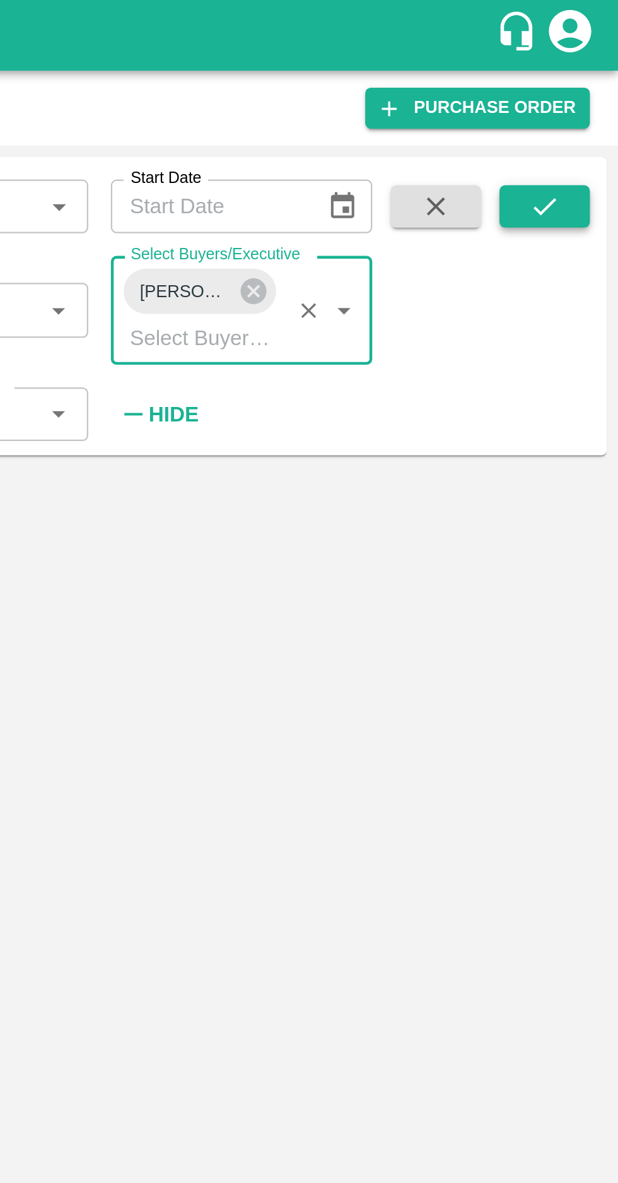
click at [592, 97] on button "submit" at bounding box center [585, 92] width 40 height 19
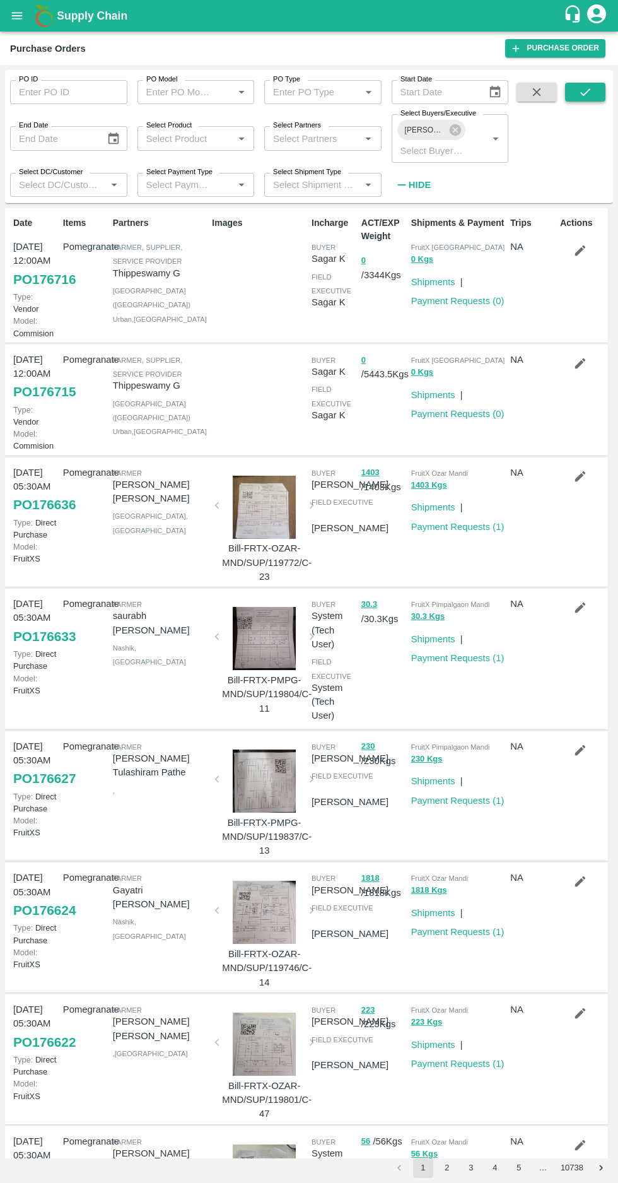
click at [571, 94] on button "submit" at bounding box center [585, 92] width 40 height 19
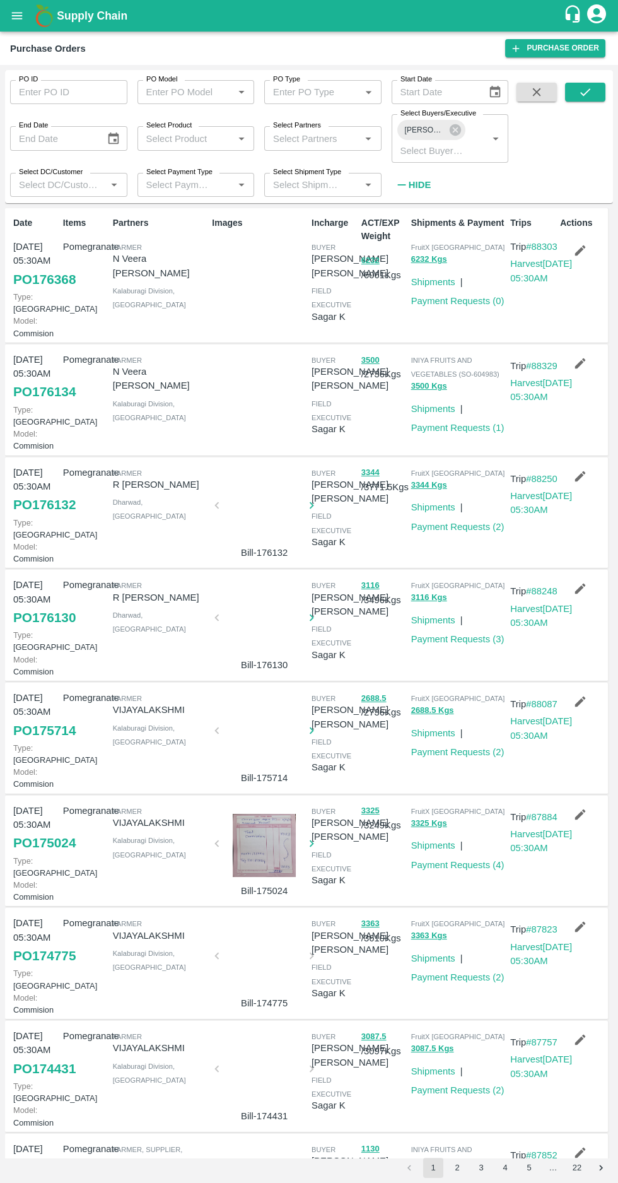
click at [17, 291] on link "PO 176368" at bounding box center [44, 279] width 62 height 23
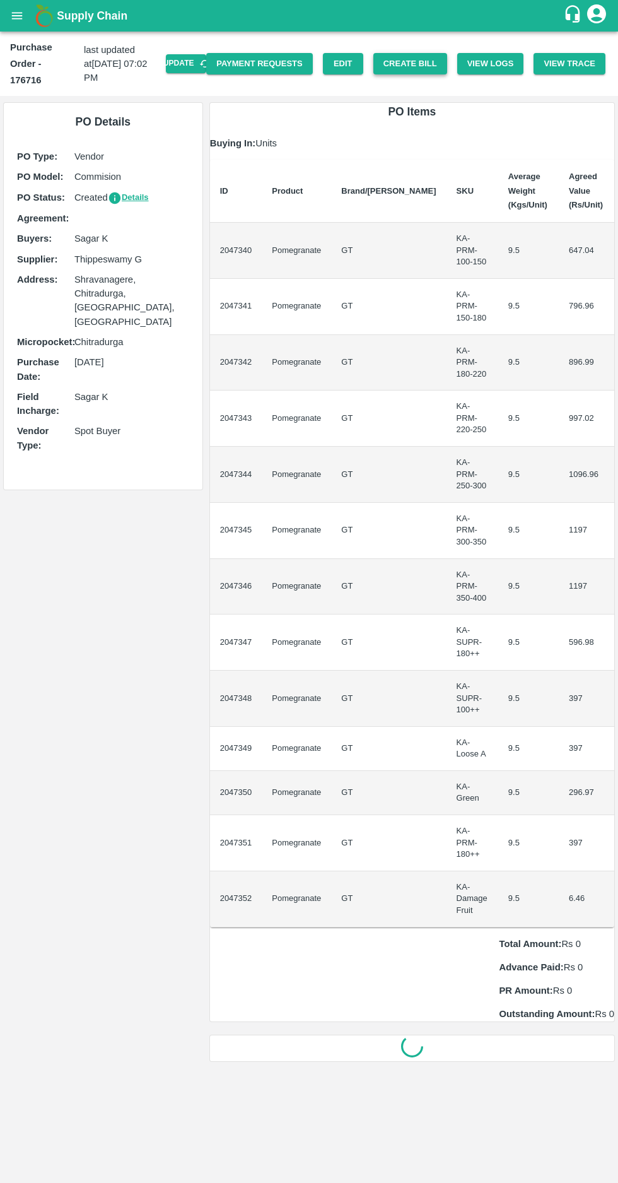
click at [430, 55] on button "Create Bill" at bounding box center [410, 64] width 74 height 22
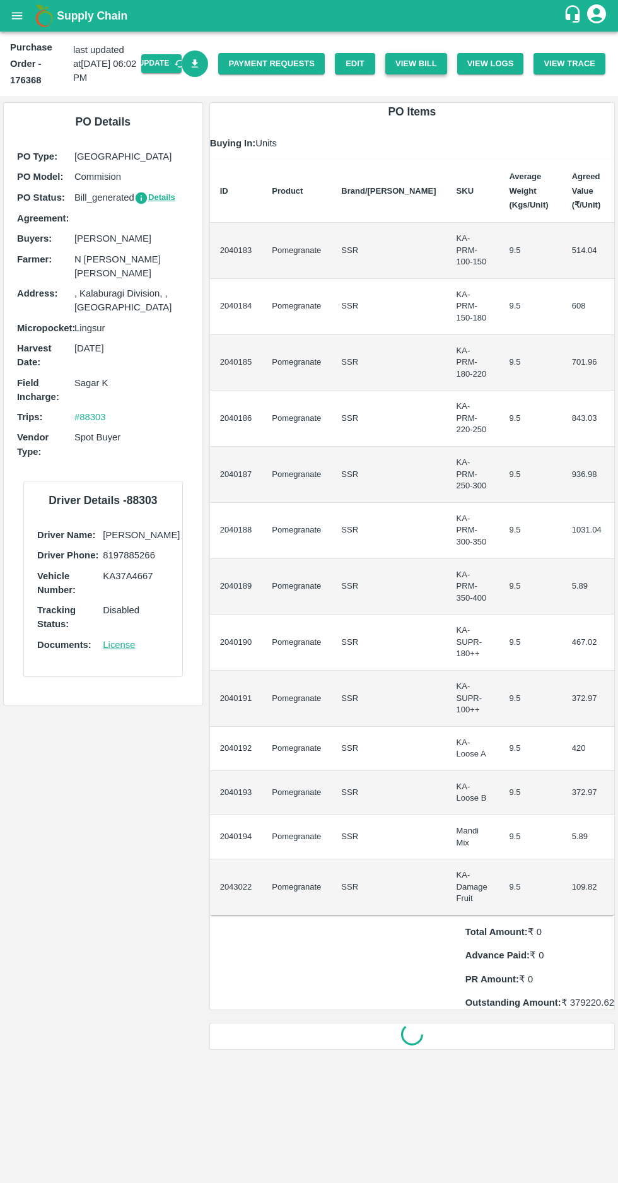
click at [421, 61] on button "View Bill" at bounding box center [416, 64] width 62 height 22
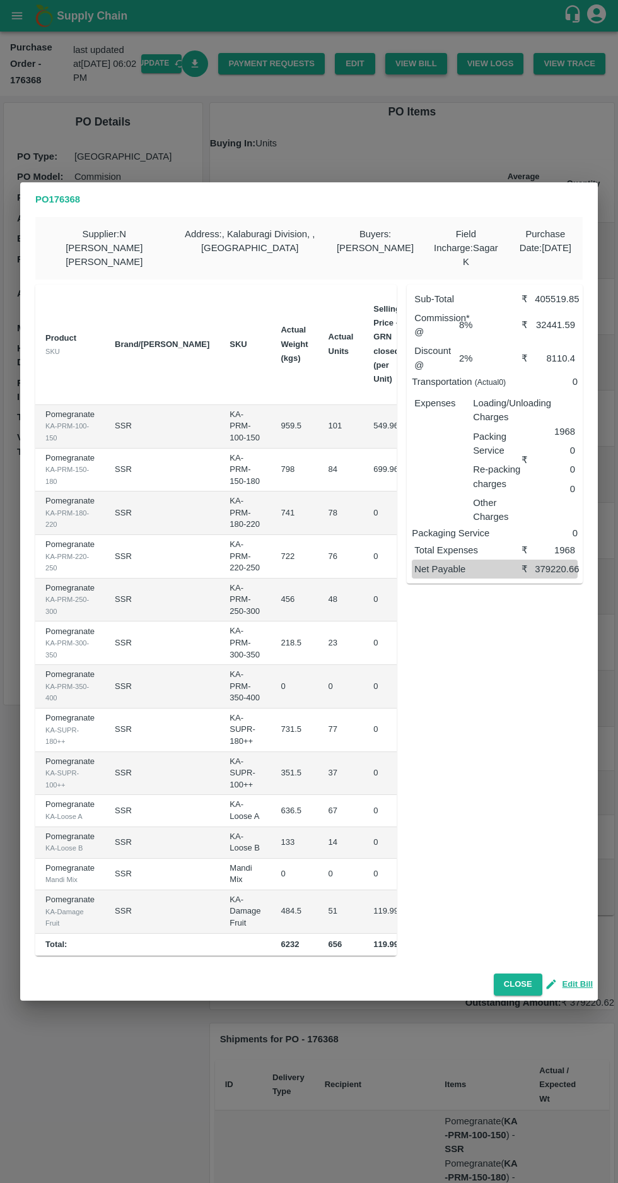
scroll to position [0, 121]
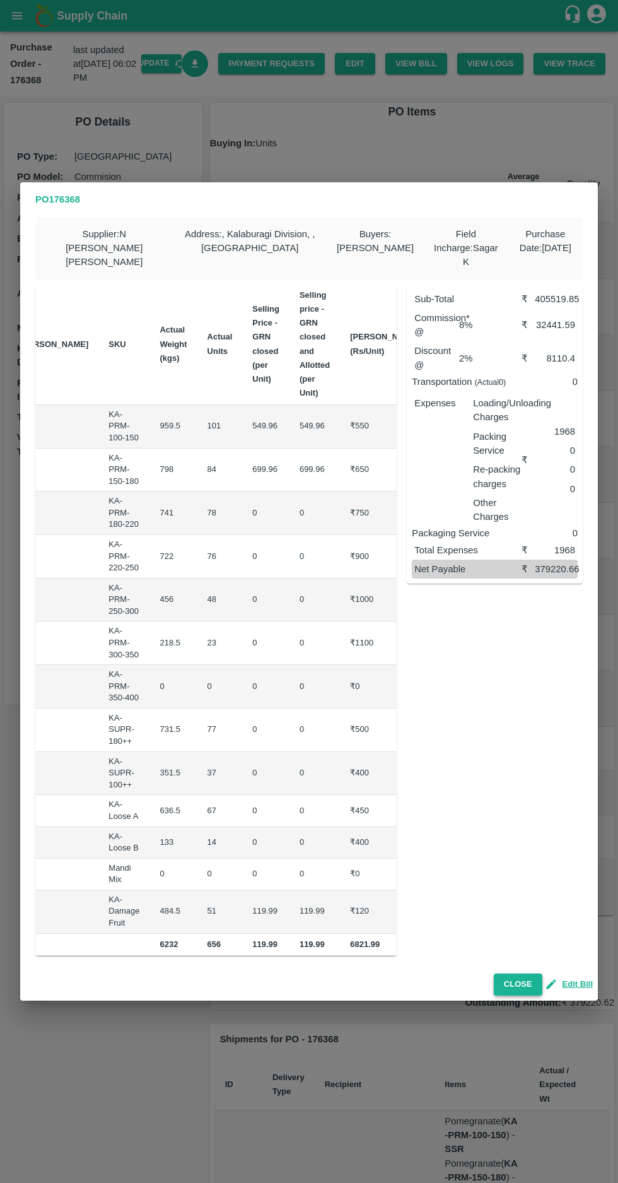
click at [523, 978] on button "Close" at bounding box center [518, 984] width 49 height 22
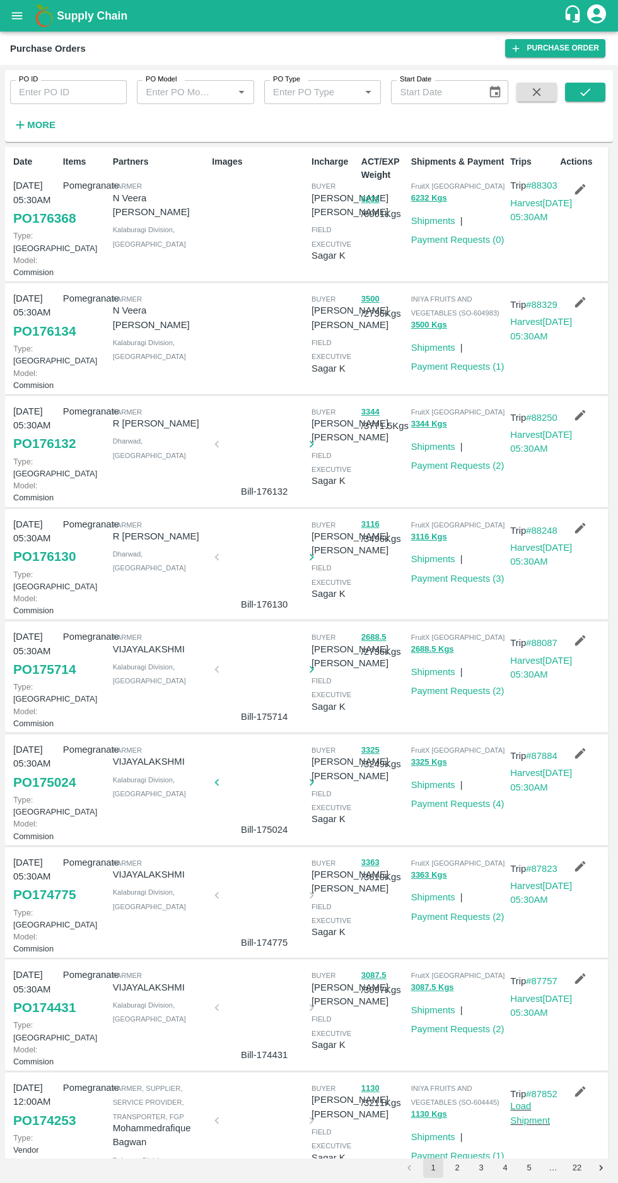
click at [20, 125] on icon "button" at bounding box center [20, 125] width 8 height 8
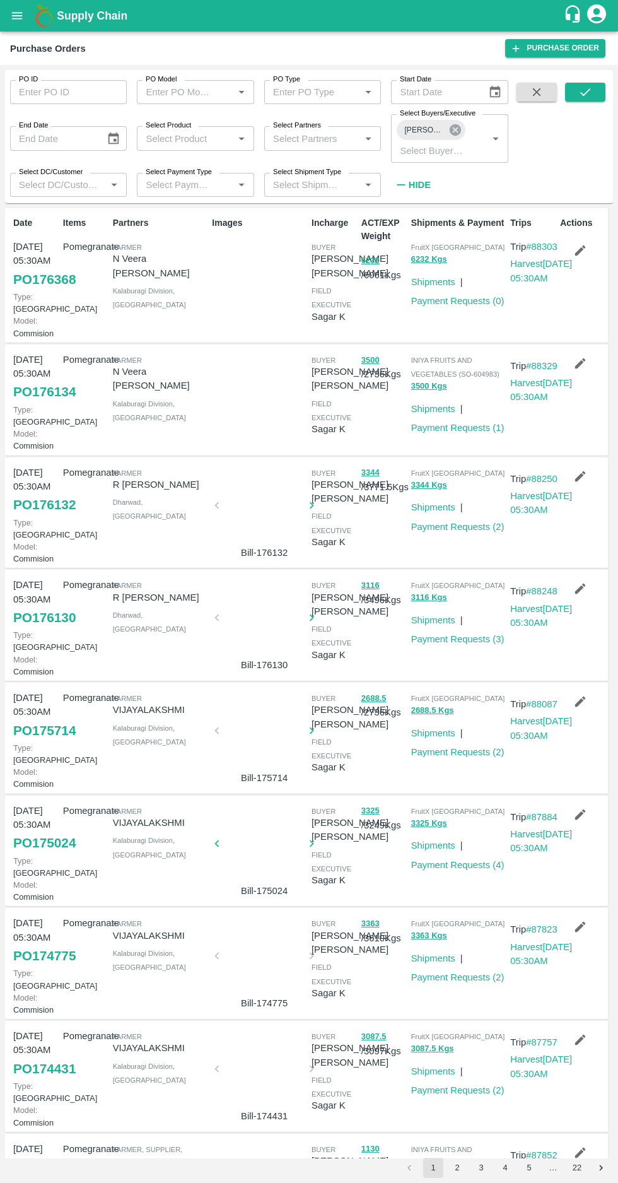
click at [457, 124] on icon at bounding box center [455, 130] width 14 height 14
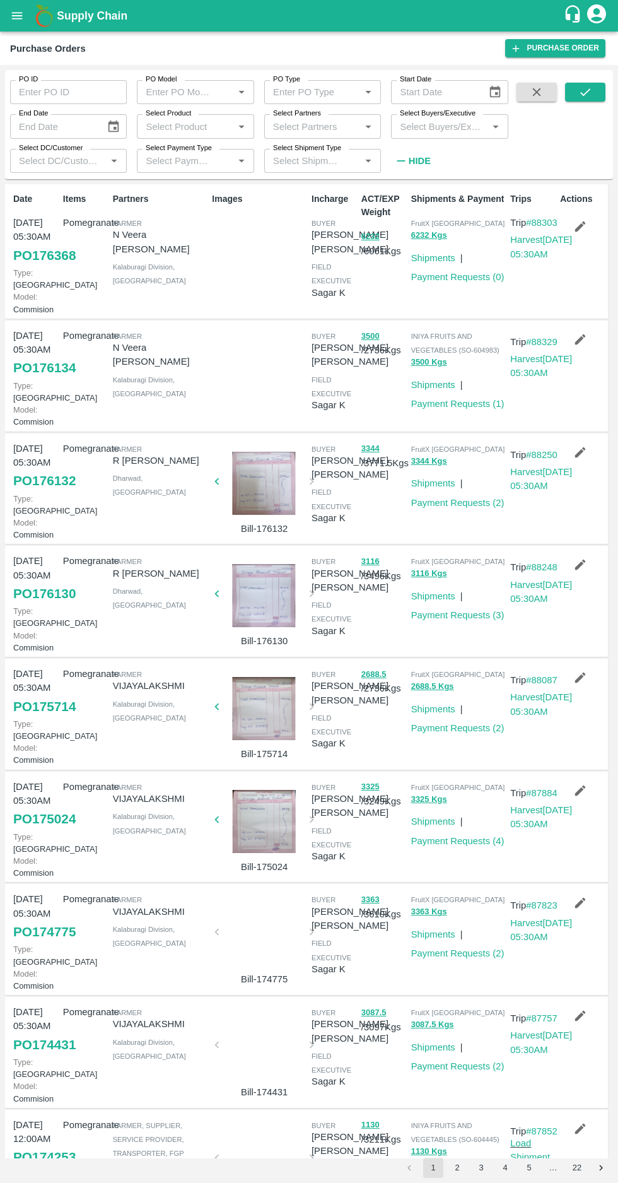
click at [433, 117] on label "Select Buyers/Executive" at bounding box center [438, 113] width 76 height 10
click at [433, 118] on input "Select Buyers/Executive" at bounding box center [439, 126] width 88 height 16
type input "Harshv"
click at [404, 167] on div "BUYER" at bounding box center [449, 159] width 117 height 30
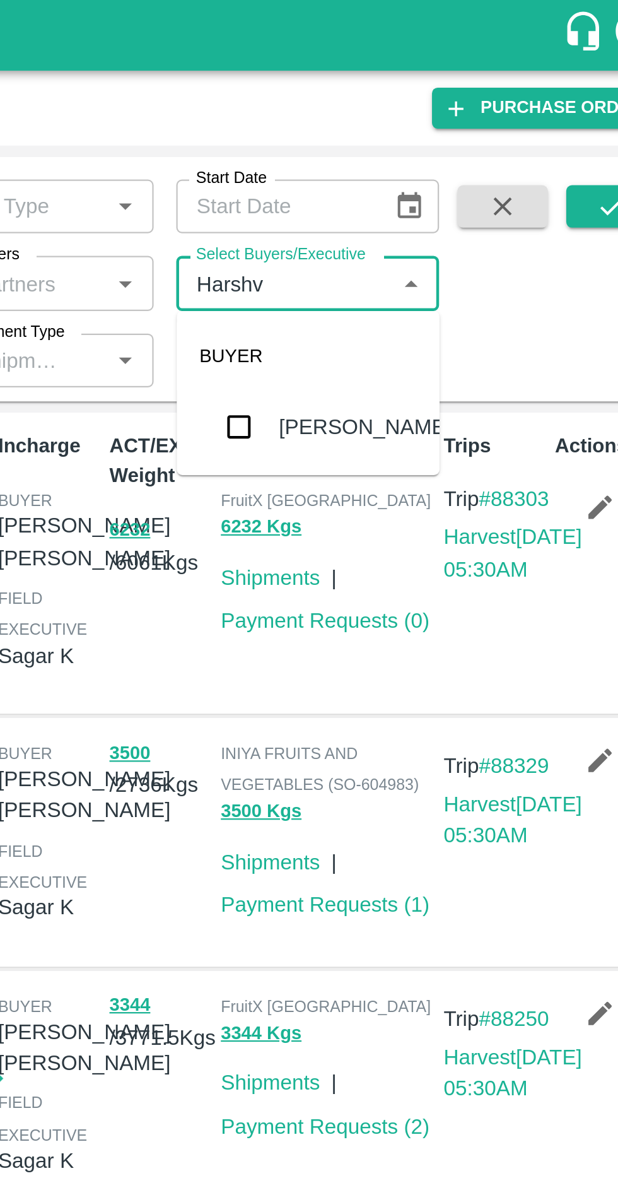
click at [417, 198] on input "checkbox" at bounding box center [418, 190] width 25 height 25
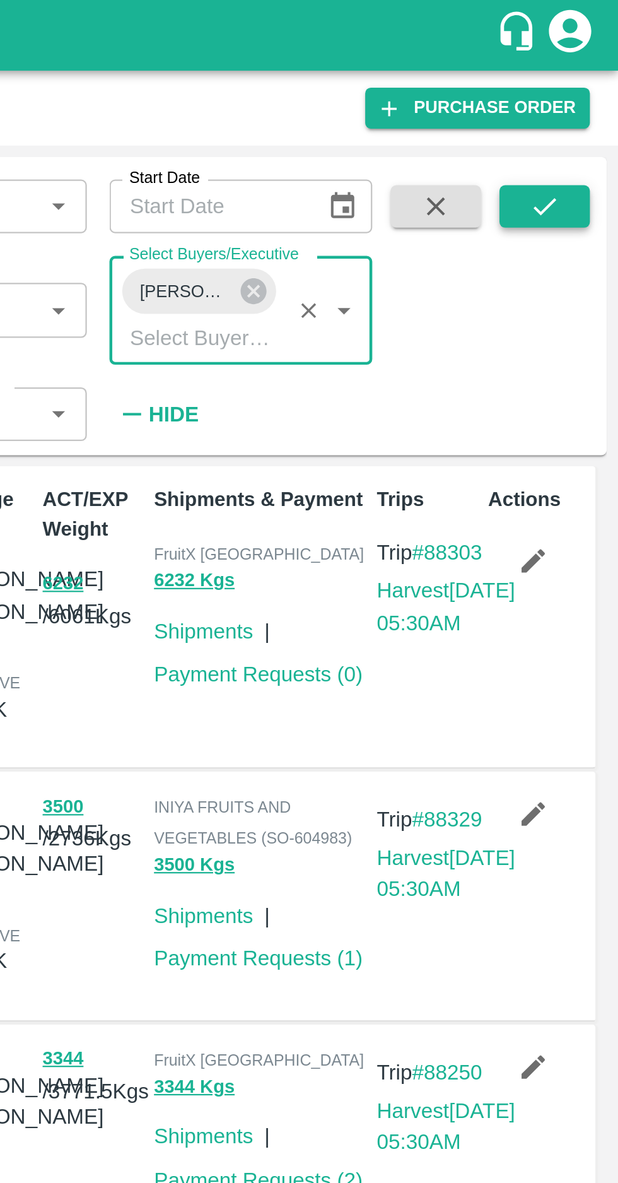
click at [583, 100] on button "submit" at bounding box center [585, 92] width 40 height 19
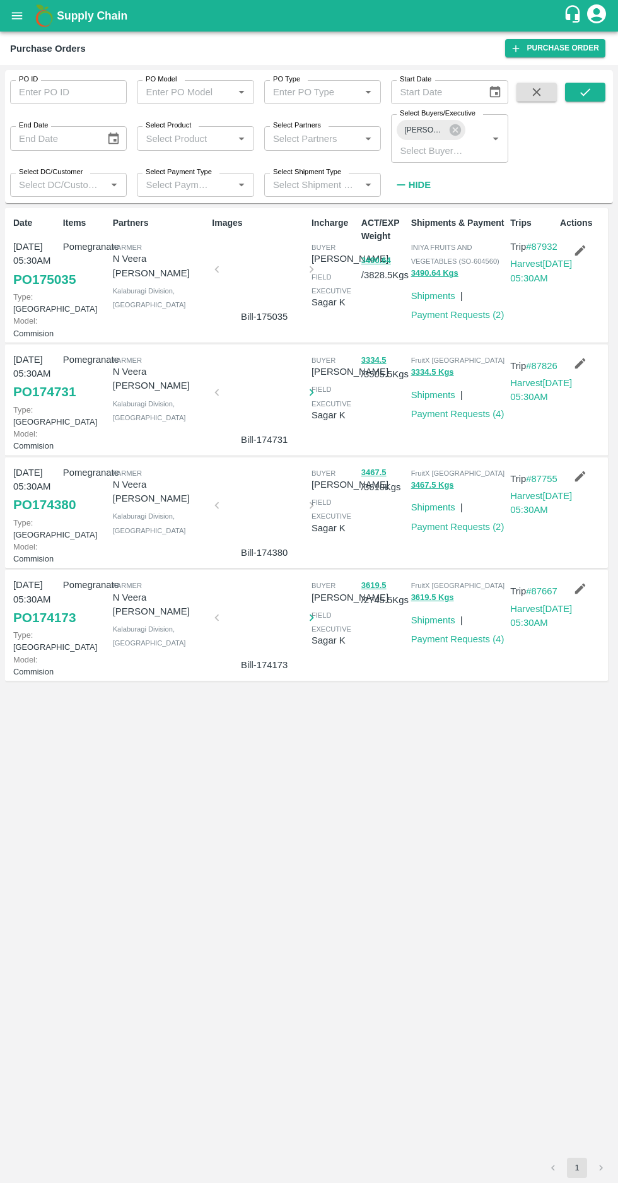
click at [21, 280] on link "PO 175035" at bounding box center [44, 279] width 62 height 23
click at [32, 629] on link "PO 174173" at bounding box center [44, 617] width 62 height 23
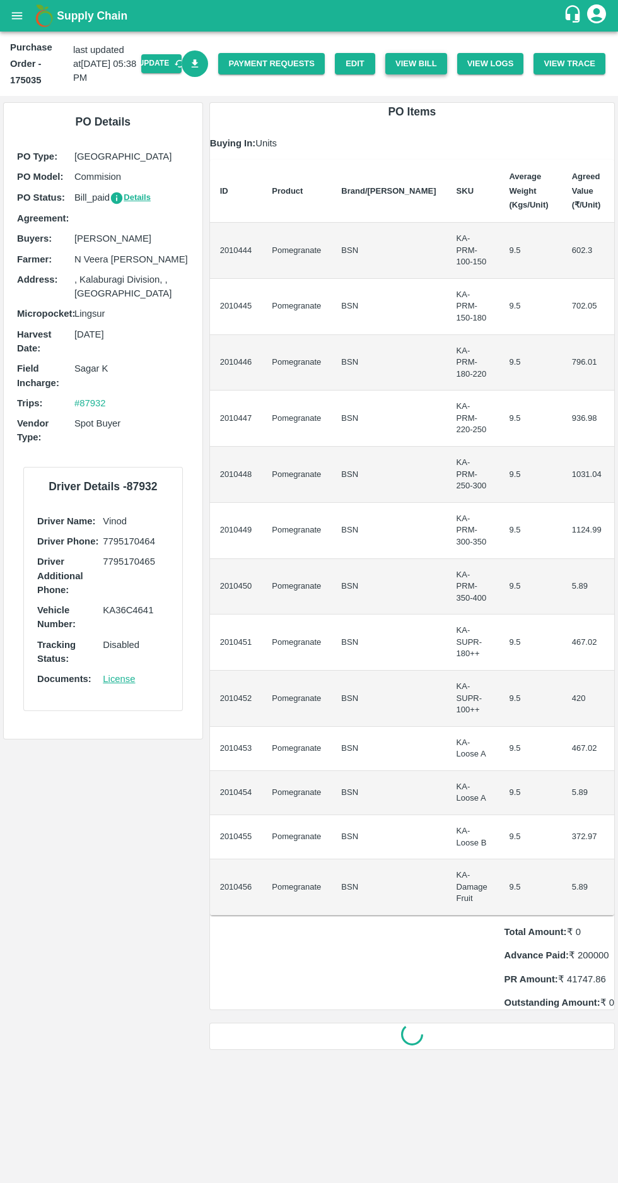
click at [422, 61] on button "View Bill" at bounding box center [416, 64] width 62 height 22
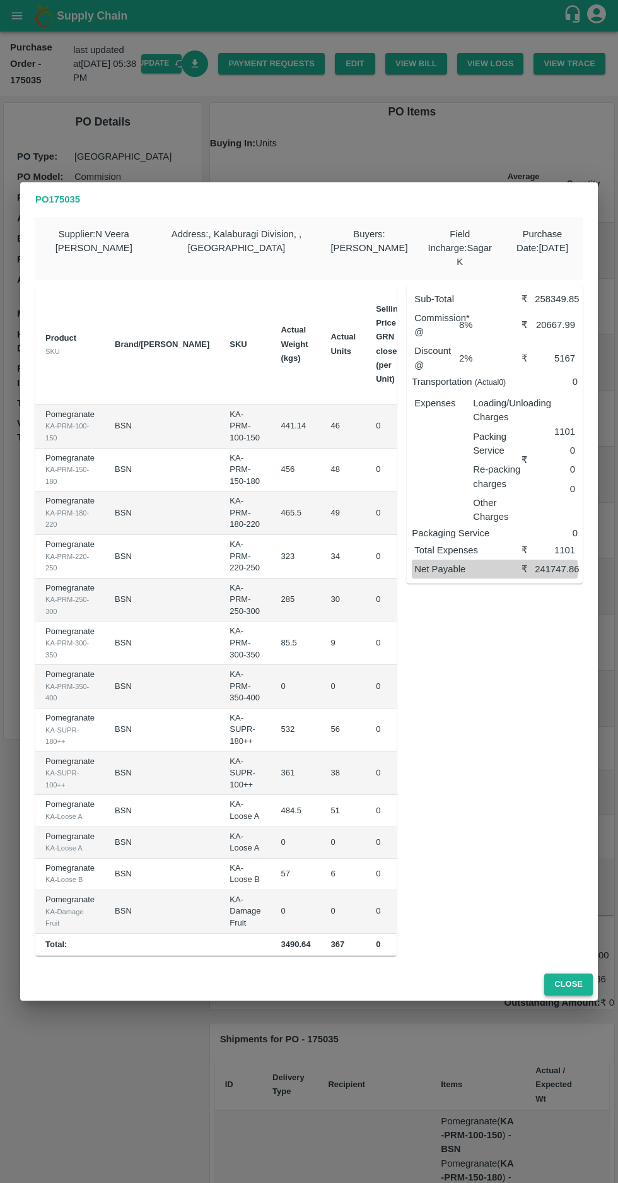
click at [570, 988] on button "Close" at bounding box center [568, 984] width 49 height 22
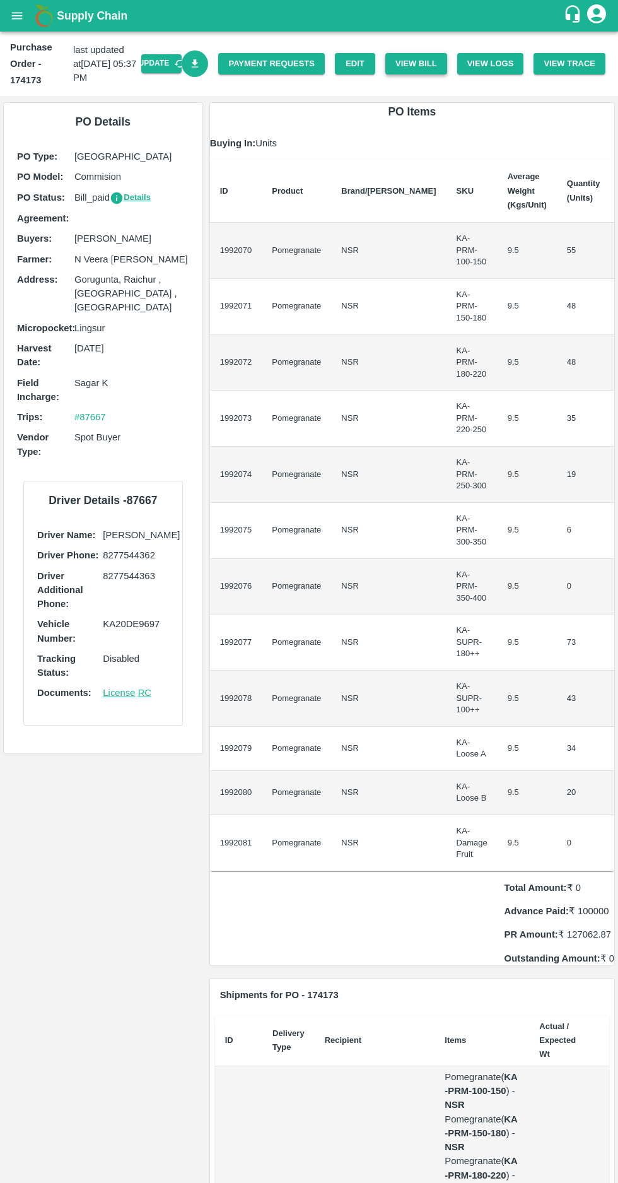
click at [433, 61] on button "View Bill" at bounding box center [416, 64] width 62 height 22
